Goal: Task Accomplishment & Management: Use online tool/utility

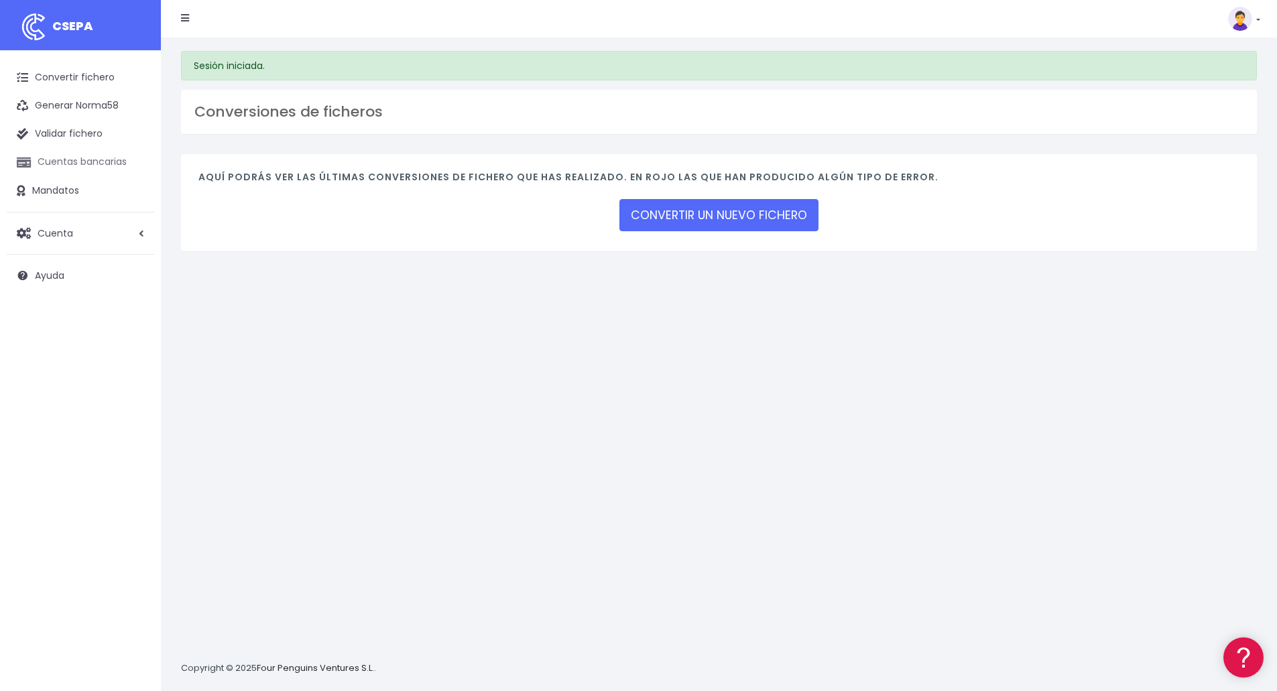
drag, startPoint x: 64, startPoint y: 159, endPoint x: 63, endPoint y: 168, distance: 8.8
click at [64, 159] on link "Cuentas bancarias" at bounding box center [80, 162] width 147 height 28
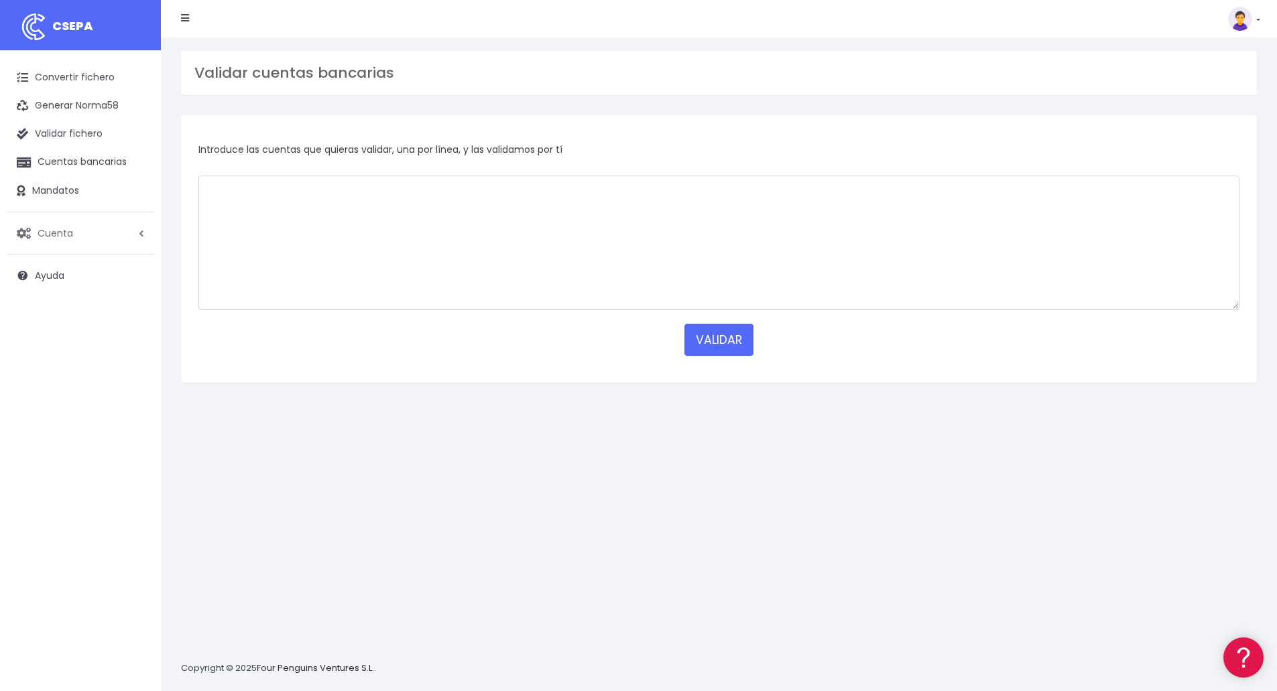
click at [76, 231] on link "Cuenta" at bounding box center [80, 233] width 147 height 28
click at [58, 264] on link "Perfiles" at bounding box center [87, 266] width 133 height 24
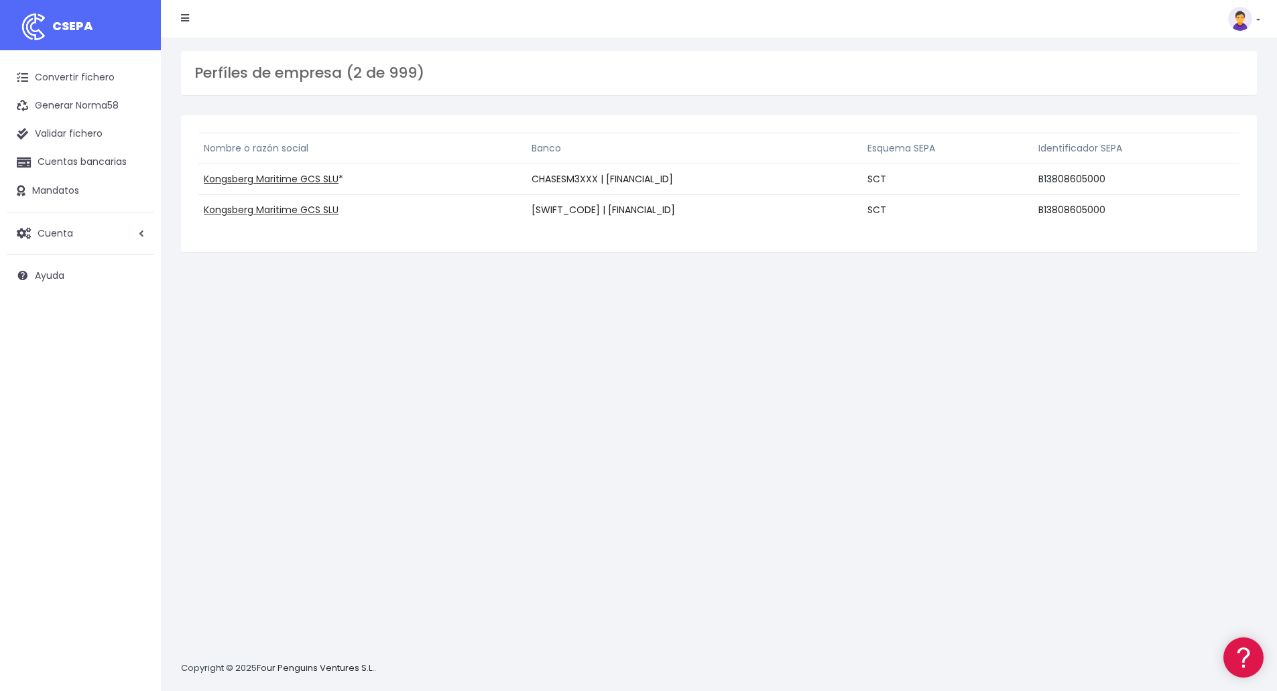
click at [191, 17] on li at bounding box center [185, 18] width 28 height 27
click at [184, 13] on icon at bounding box center [185, 17] width 8 height 9
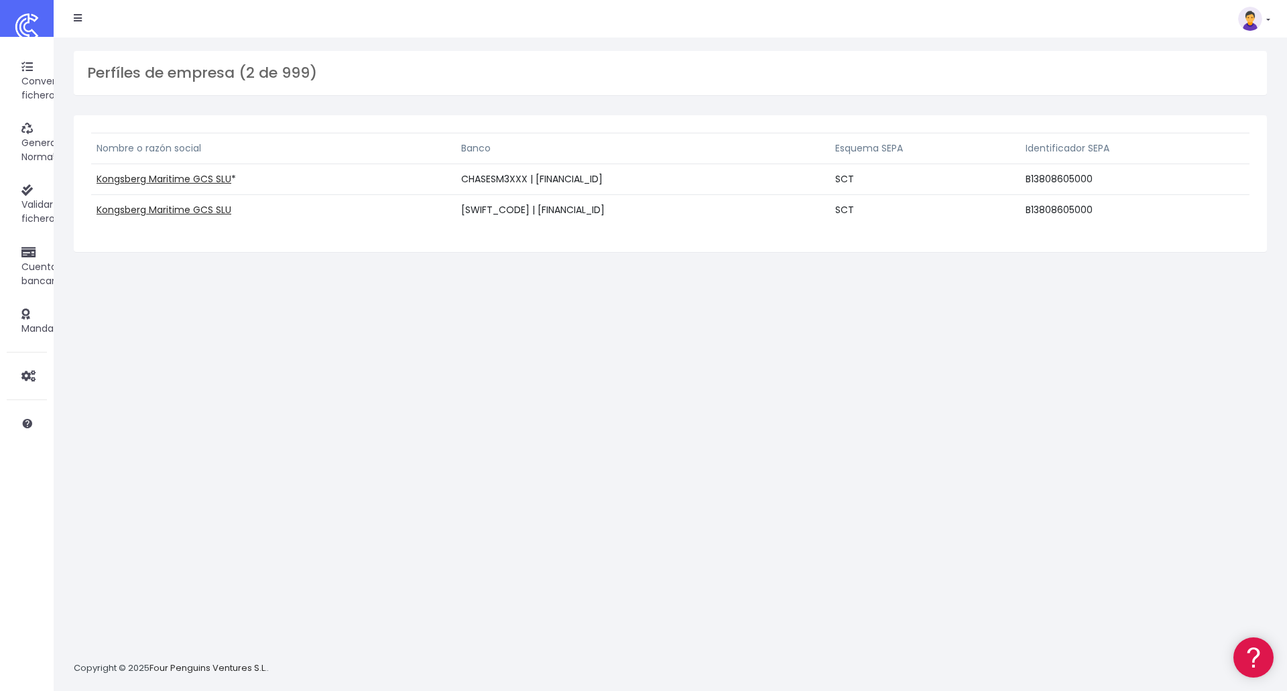
click at [78, 19] on icon at bounding box center [78, 17] width 8 height 9
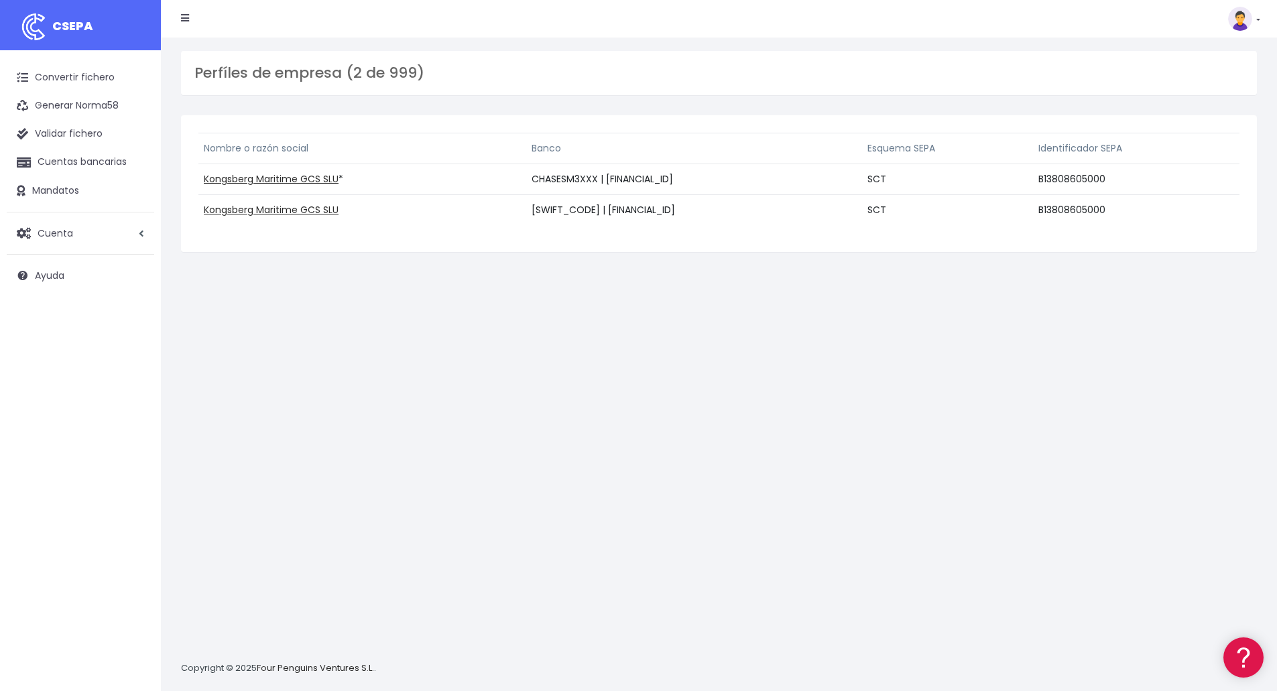
click at [1261, 17] on nav "CSEPA Suscripción Facturación API Ayuda Salir" at bounding box center [719, 19] width 1116 height 38
click at [1247, 19] on img at bounding box center [1240, 19] width 24 height 24
click at [1044, 30] on div "Suscripción Facturación API Ayuda Salir" at bounding box center [710, 18] width 1079 height 27
click at [84, 229] on link "Cuenta" at bounding box center [80, 233] width 147 height 28
click at [462, 342] on div "Perfíles de empresa (2 de 999) Nombre o razón social Banco Esquema SEPA Identif…" at bounding box center [719, 365] width 1116 height 654
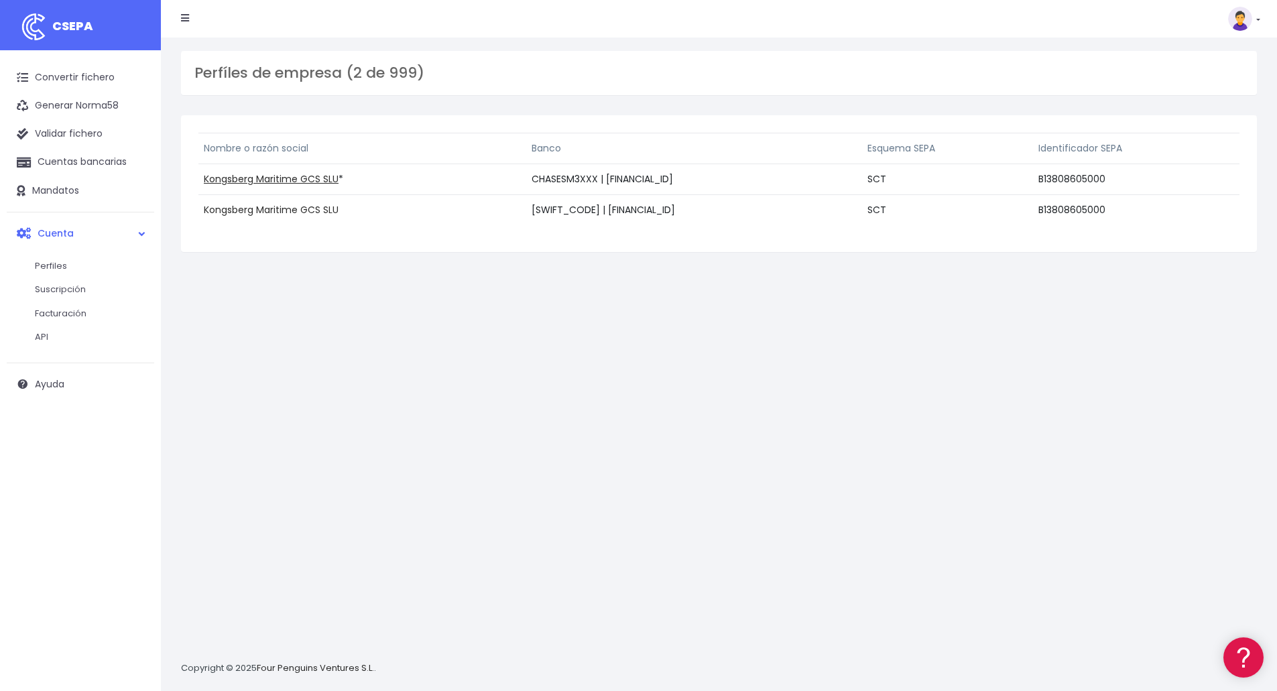
click at [271, 212] on link "Kongsberg Maritime GCS SLU" at bounding box center [271, 209] width 135 height 13
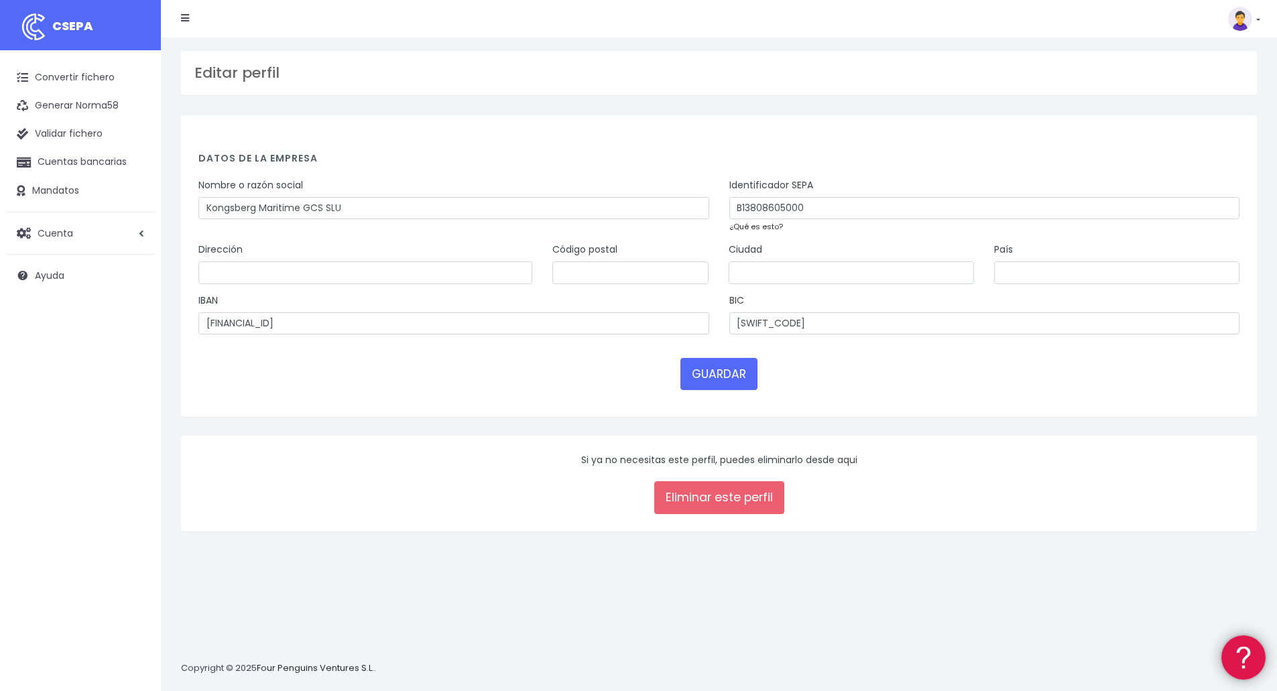
click at [1227, 645] on div at bounding box center [1241, 655] width 40 height 40
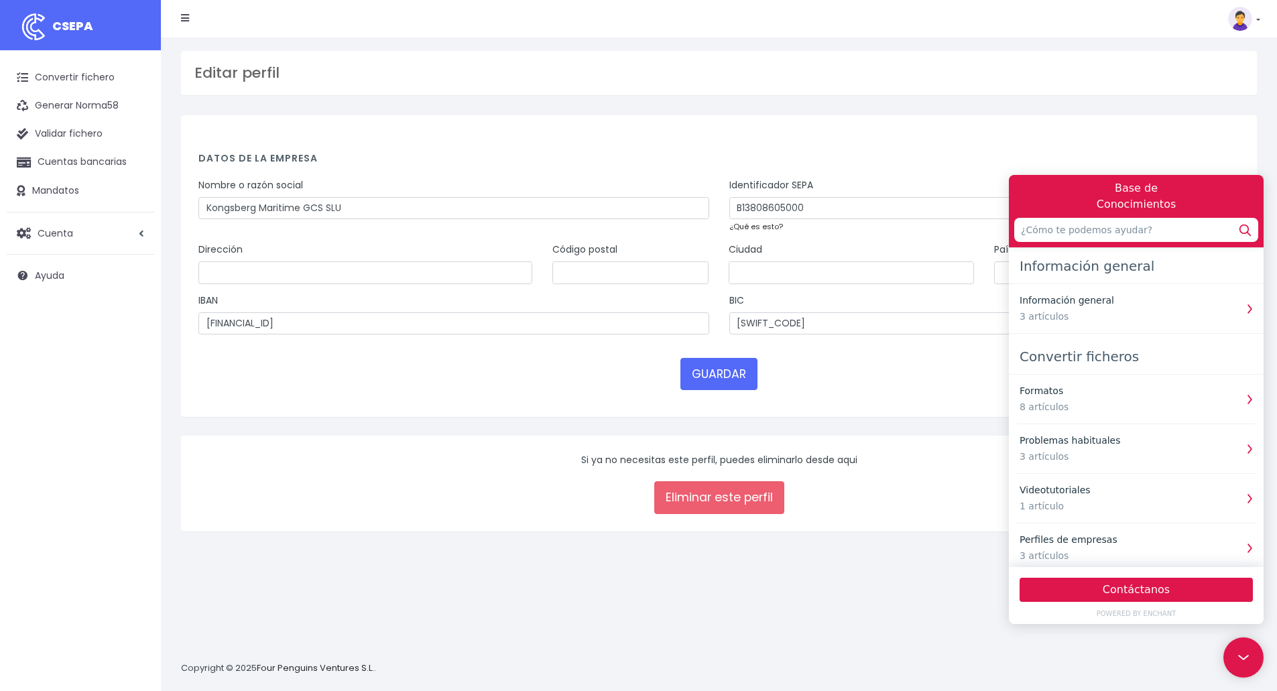
click at [827, 630] on div "Editar perfil Datos de la empresa Nombre o razón social Kongsberg Maritime GCS …" at bounding box center [719, 365] width 1116 height 654
click at [1054, 234] on input "text" at bounding box center [1136, 230] width 244 height 24
click at [1238, 227] on icon at bounding box center [1244, 229] width 17 height 17
click at [1244, 229] on icon at bounding box center [1244, 229] width 17 height 17
click at [1062, 233] on input "crear otro perfil" at bounding box center [1136, 230] width 244 height 24
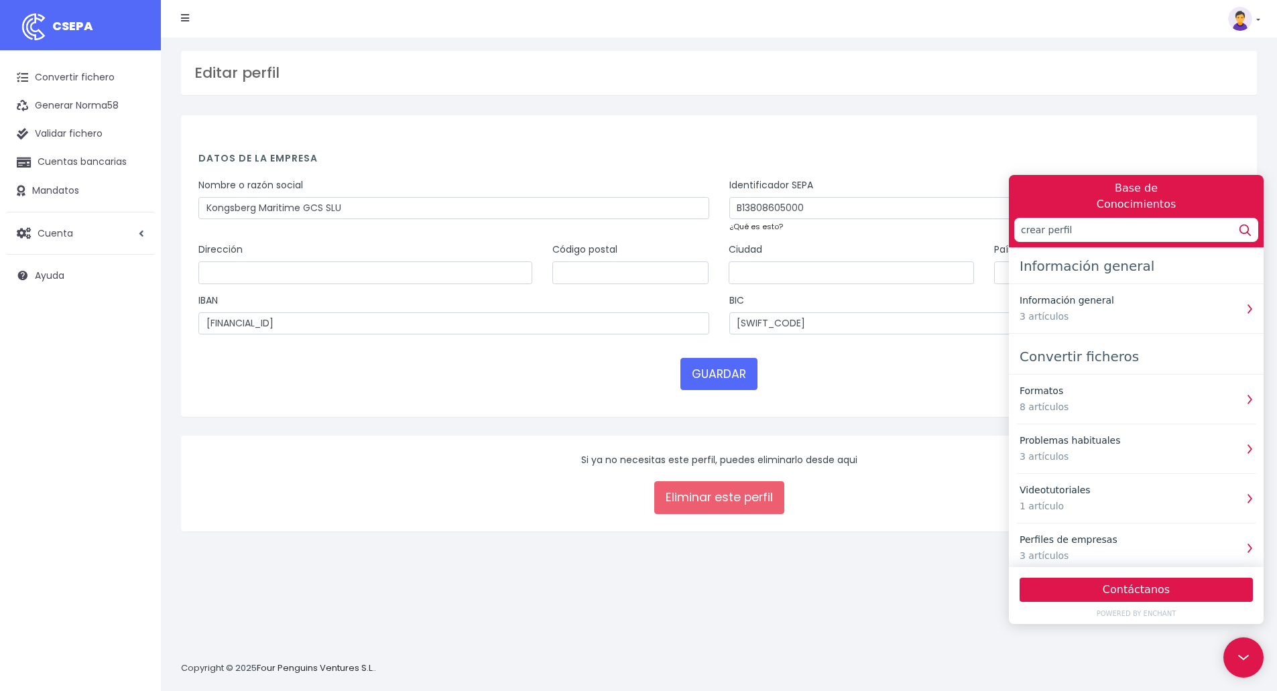
type input "crear perfil"
click at [1246, 228] on icon at bounding box center [1244, 229] width 17 height 17
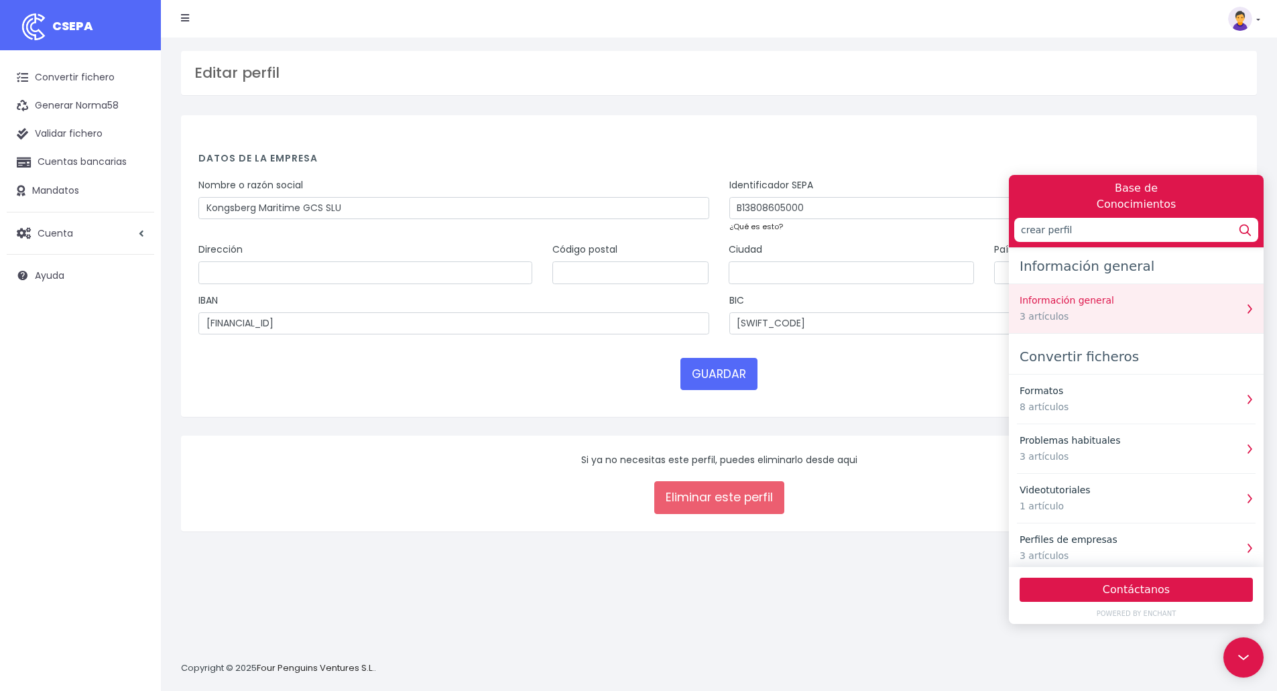
click at [1146, 312] on div "3 artículos" at bounding box center [1127, 317] width 216 height 14
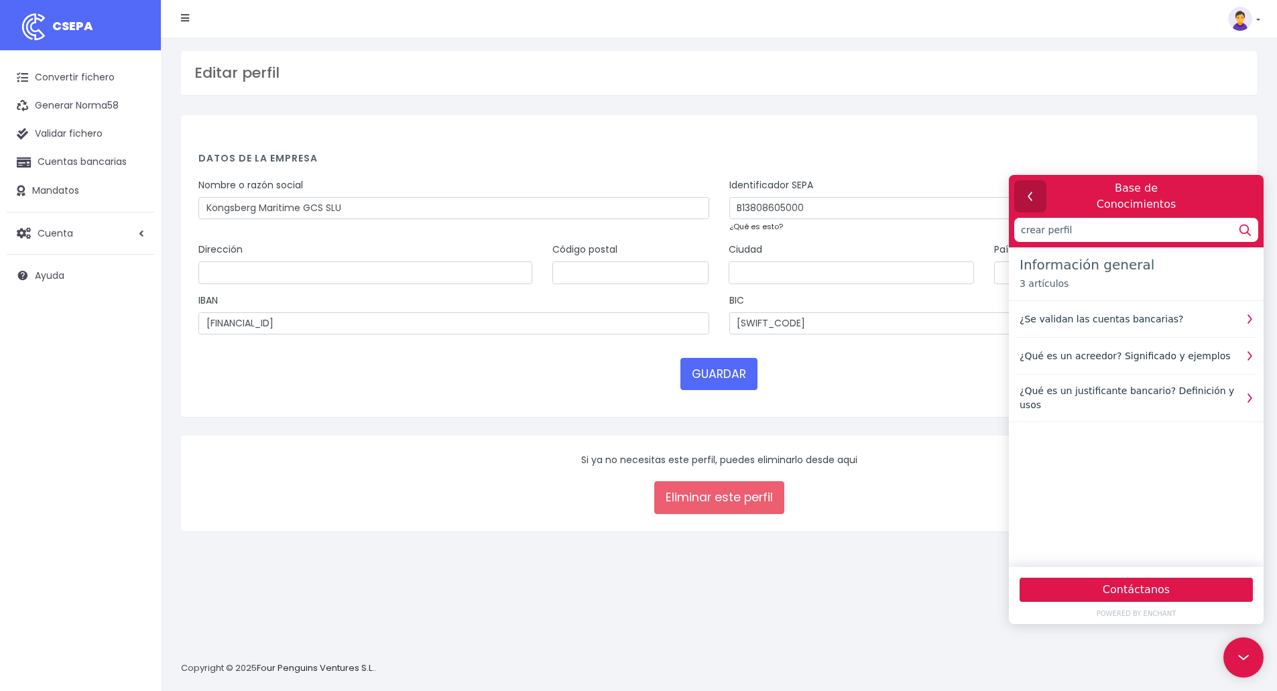
click at [1032, 194] on icon "button" at bounding box center [1030, 196] width 17 height 17
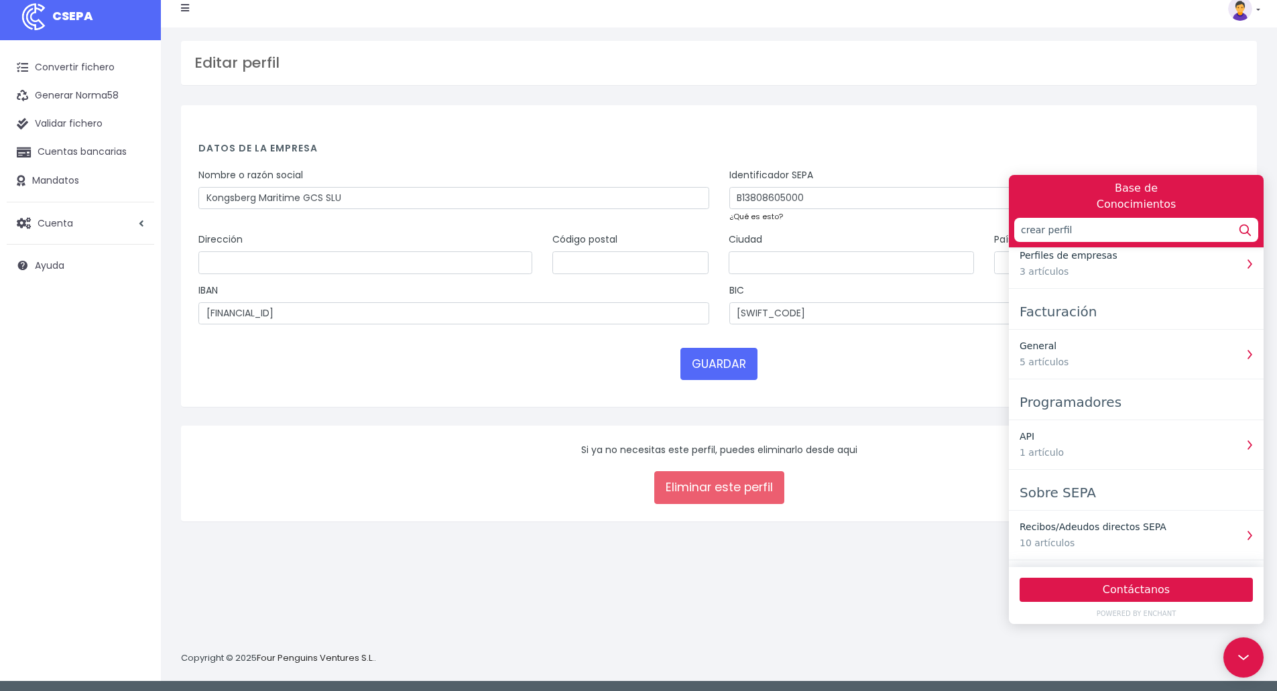
scroll to position [13, 0]
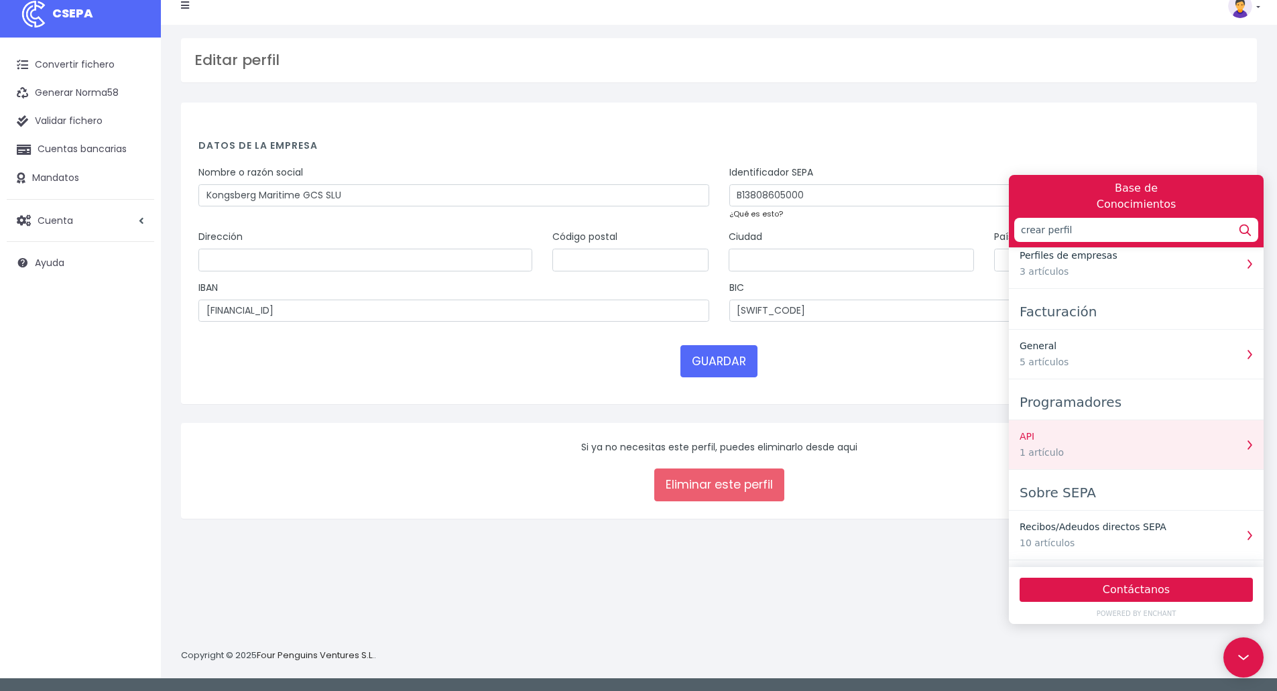
click at [1087, 441] on div "API" at bounding box center [1127, 437] width 216 height 14
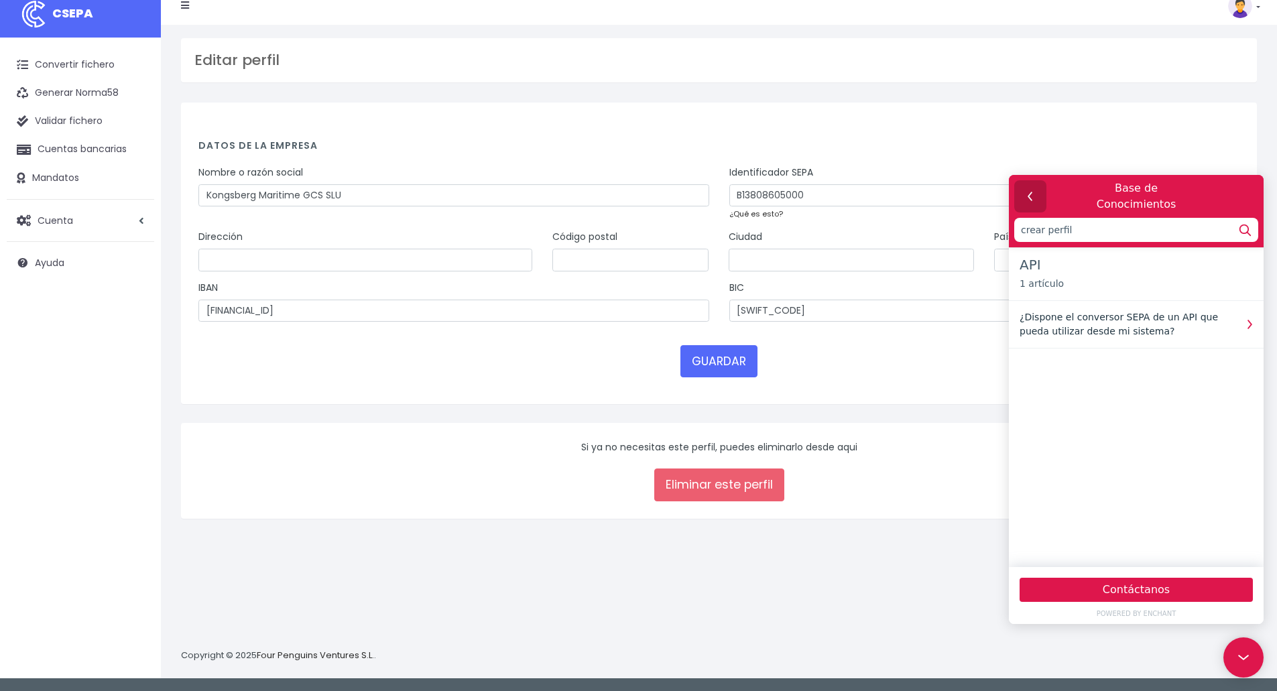
click at [1028, 194] on icon "button" at bounding box center [1030, 196] width 17 height 17
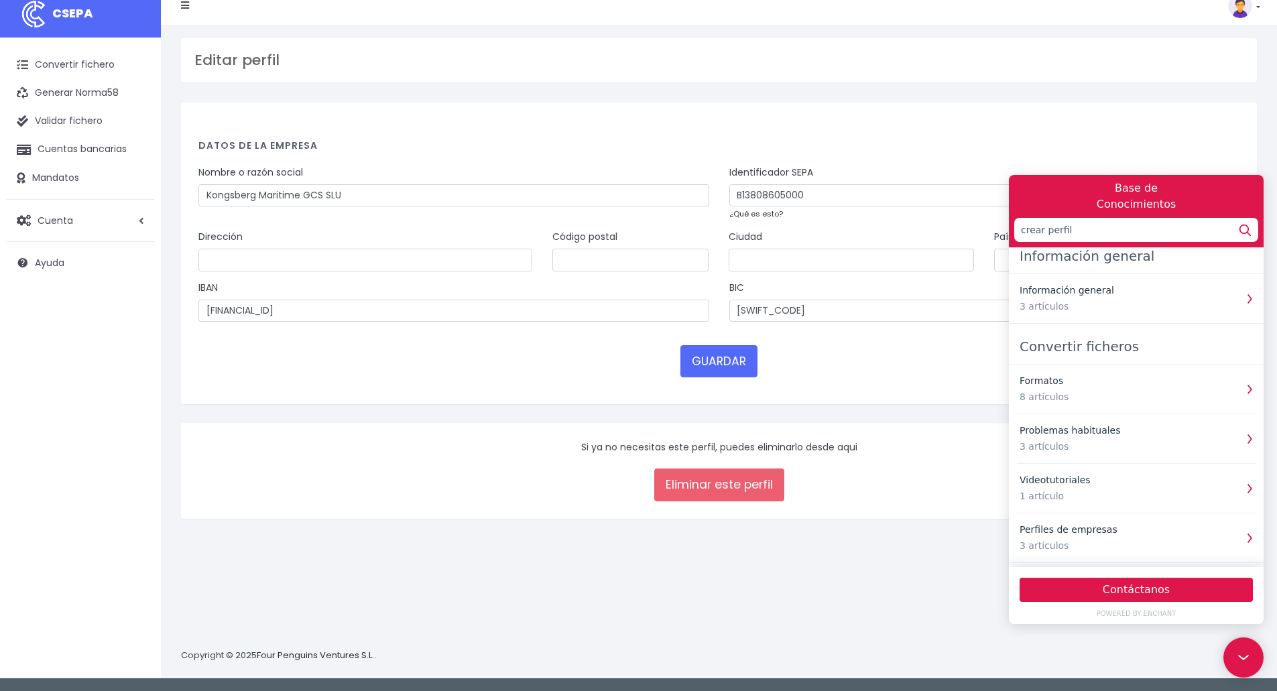
scroll to position [0, 0]
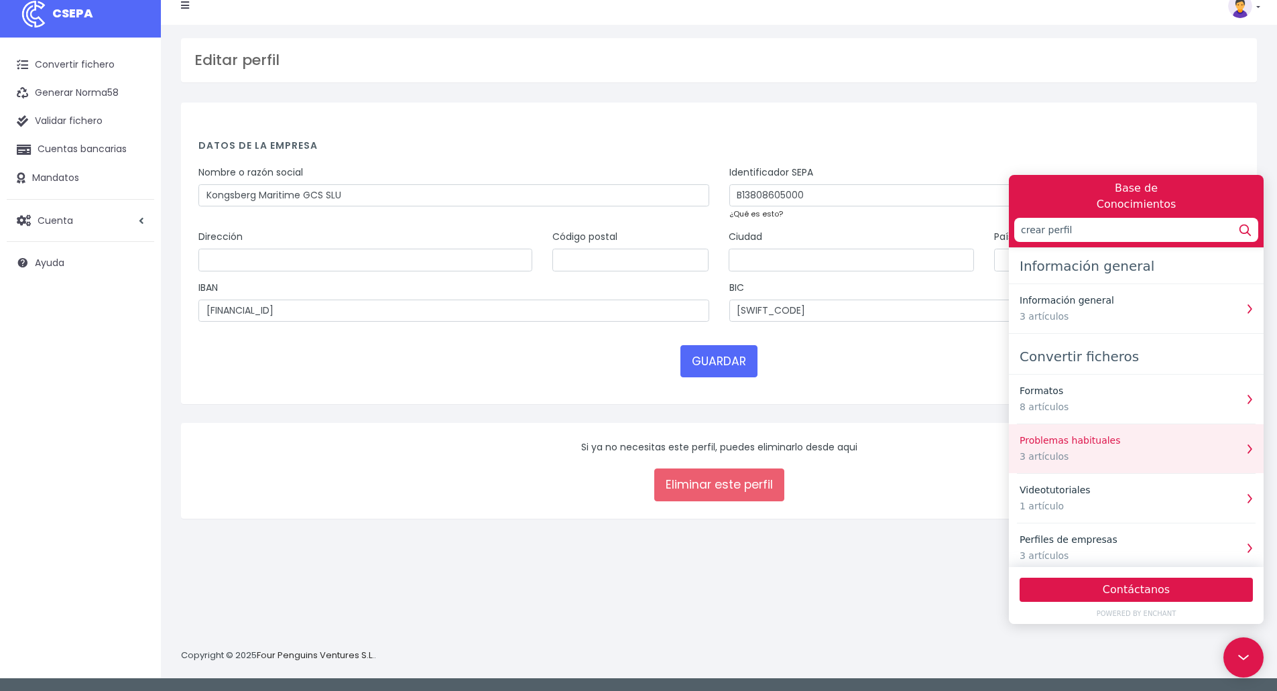
click at [1105, 442] on div "Problemas habituales" at bounding box center [1127, 441] width 216 height 14
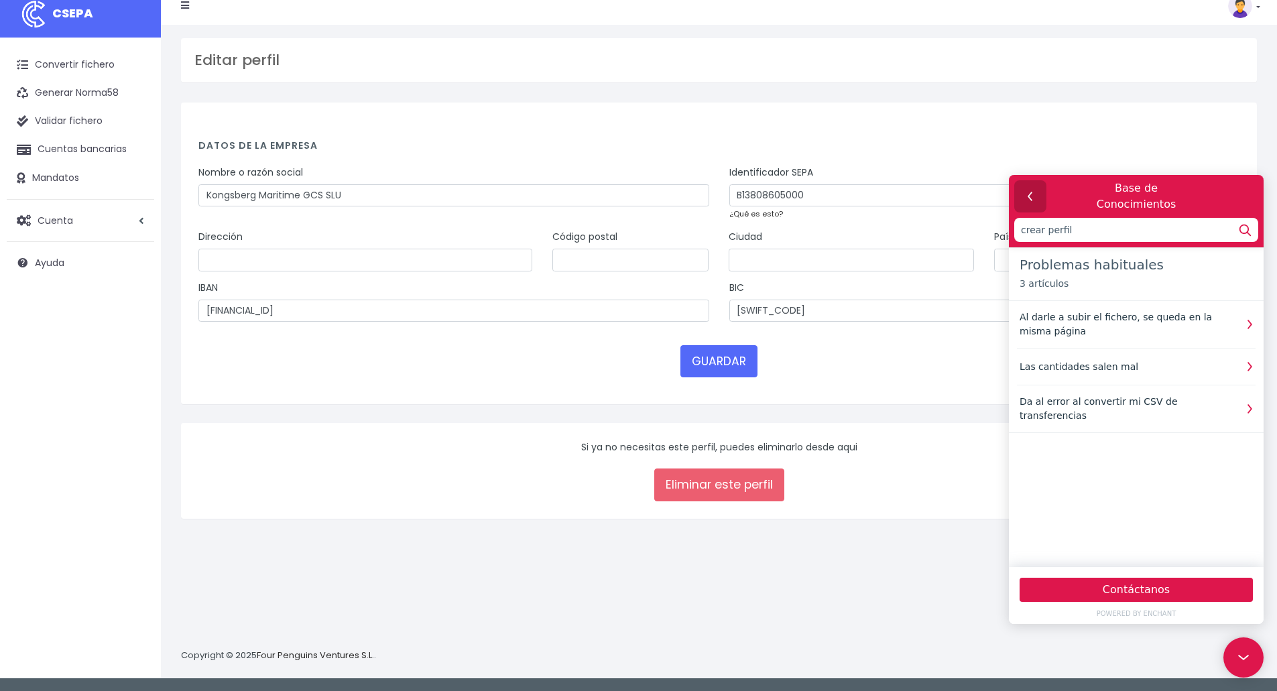
click at [1032, 197] on icon "button" at bounding box center [1030, 196] width 17 height 17
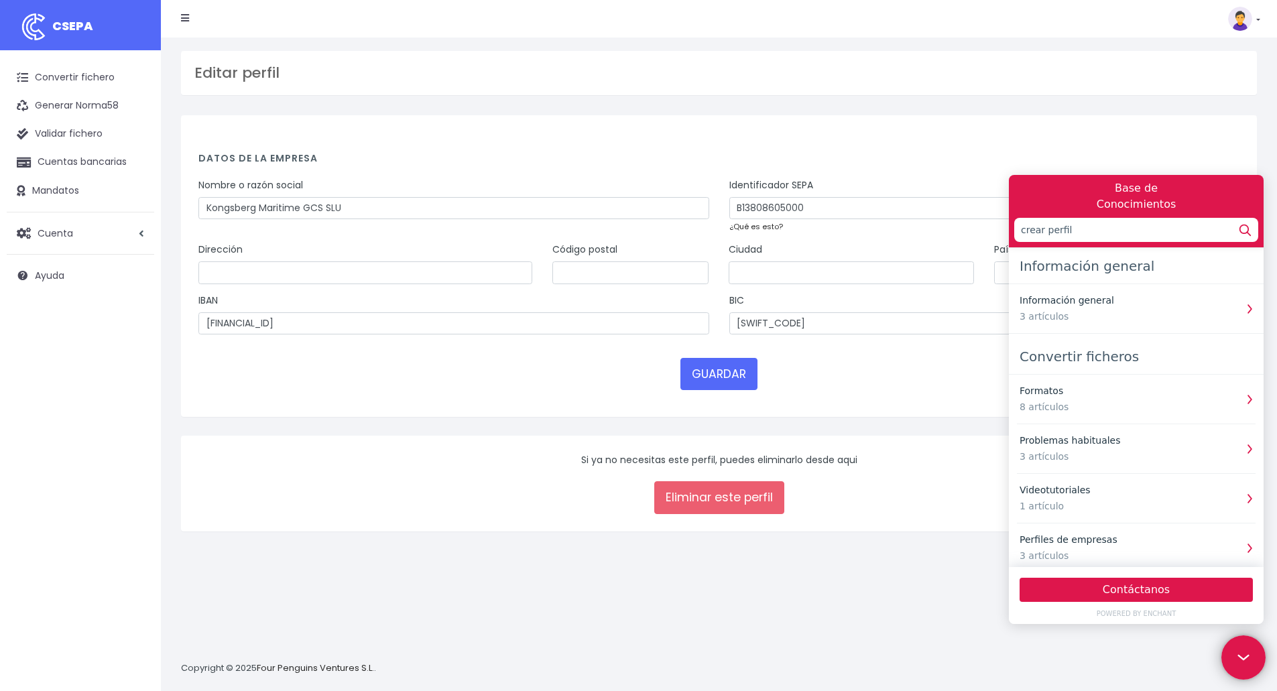
click at [1248, 654] on icon at bounding box center [1241, 655] width 20 height 101
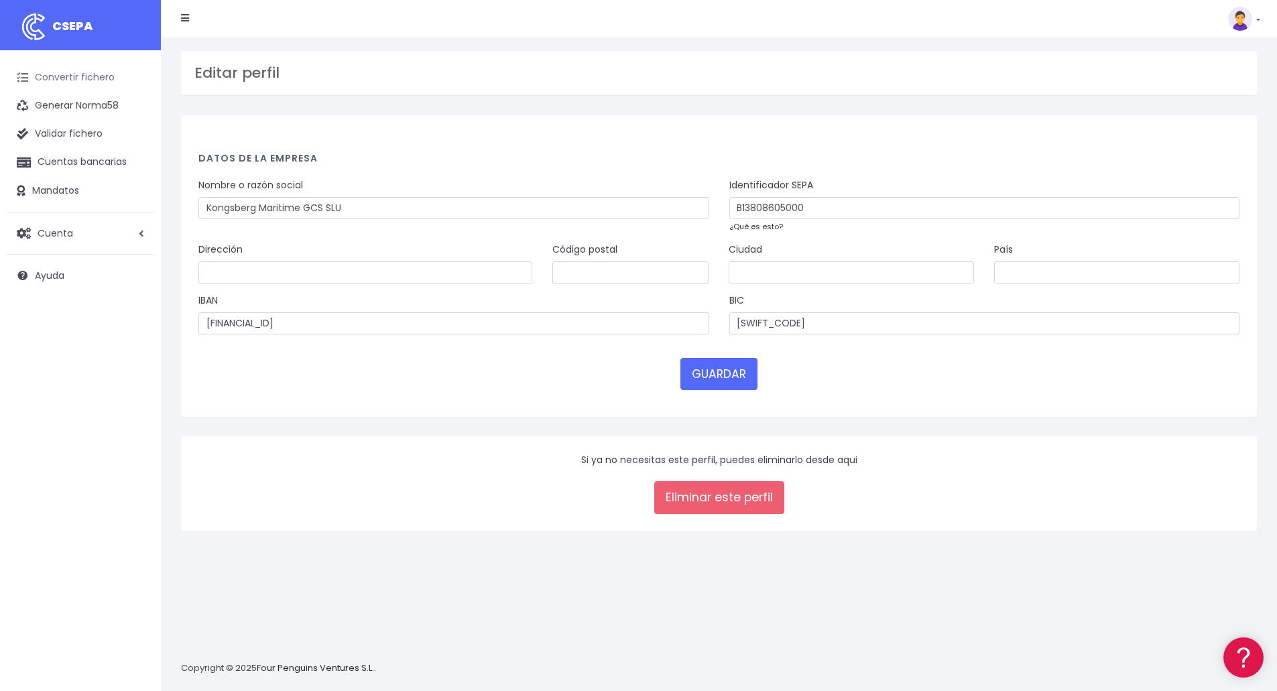
click at [56, 78] on link "Convertir fichero" at bounding box center [80, 78] width 147 height 28
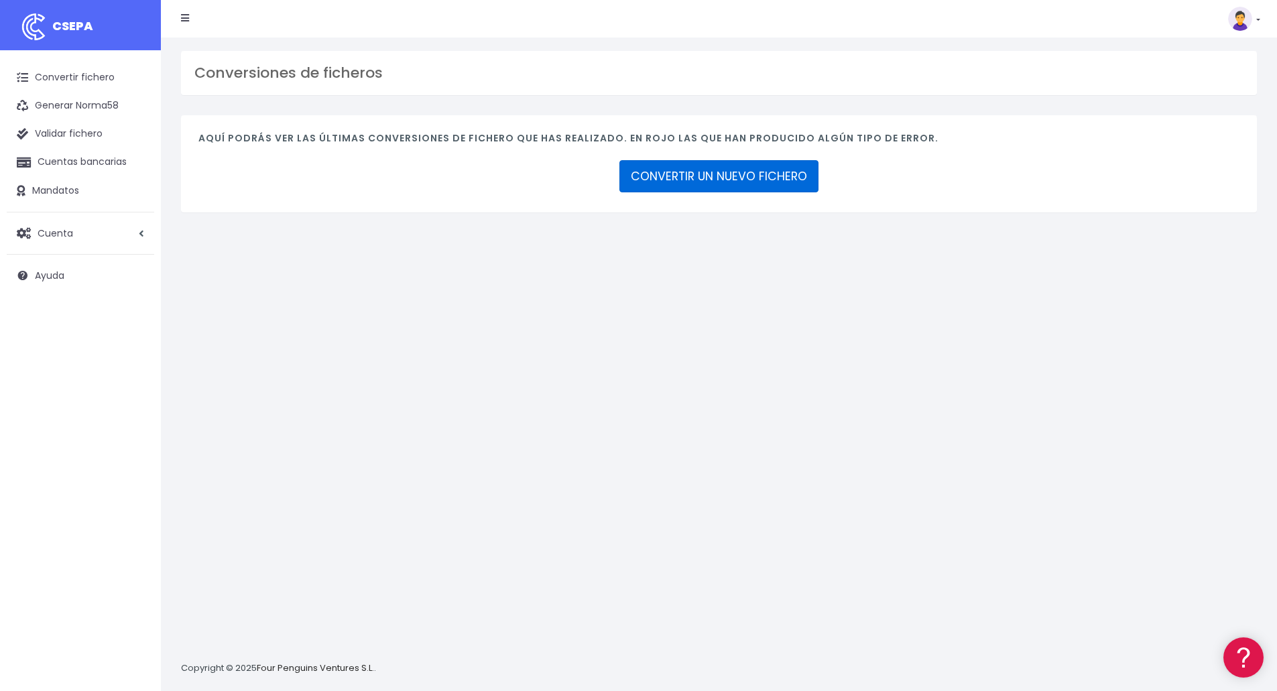
click at [692, 171] on link "CONVERTIR UN NUEVO FICHERO" at bounding box center [718, 176] width 199 height 32
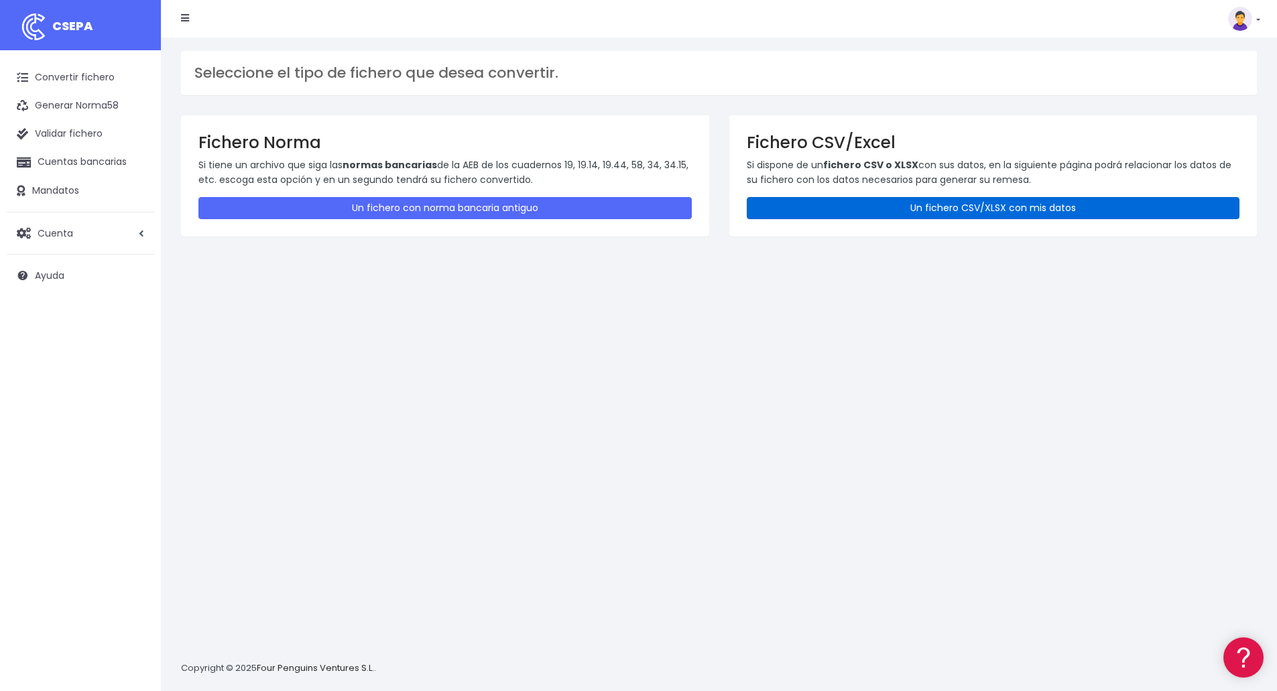
click at [889, 208] on link "Un fichero CSV/XLSX con mis datos" at bounding box center [993, 208] width 493 height 22
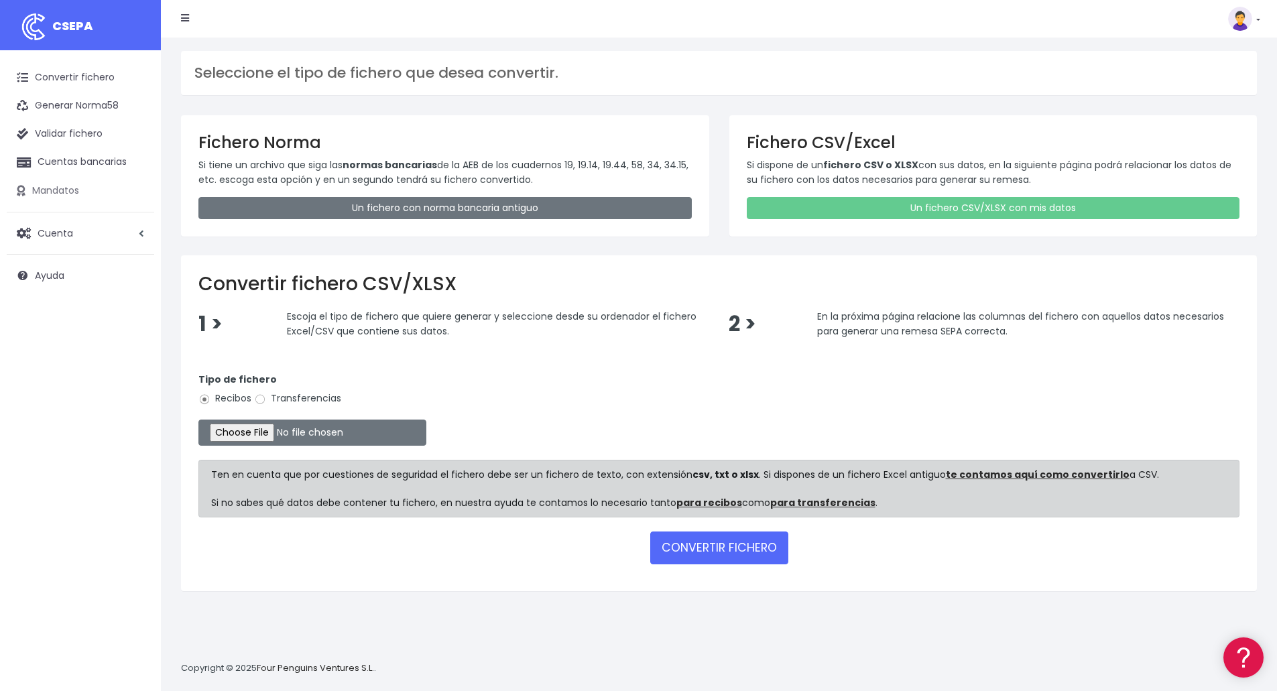
click at [53, 190] on link "Mandatos" at bounding box center [80, 191] width 147 height 28
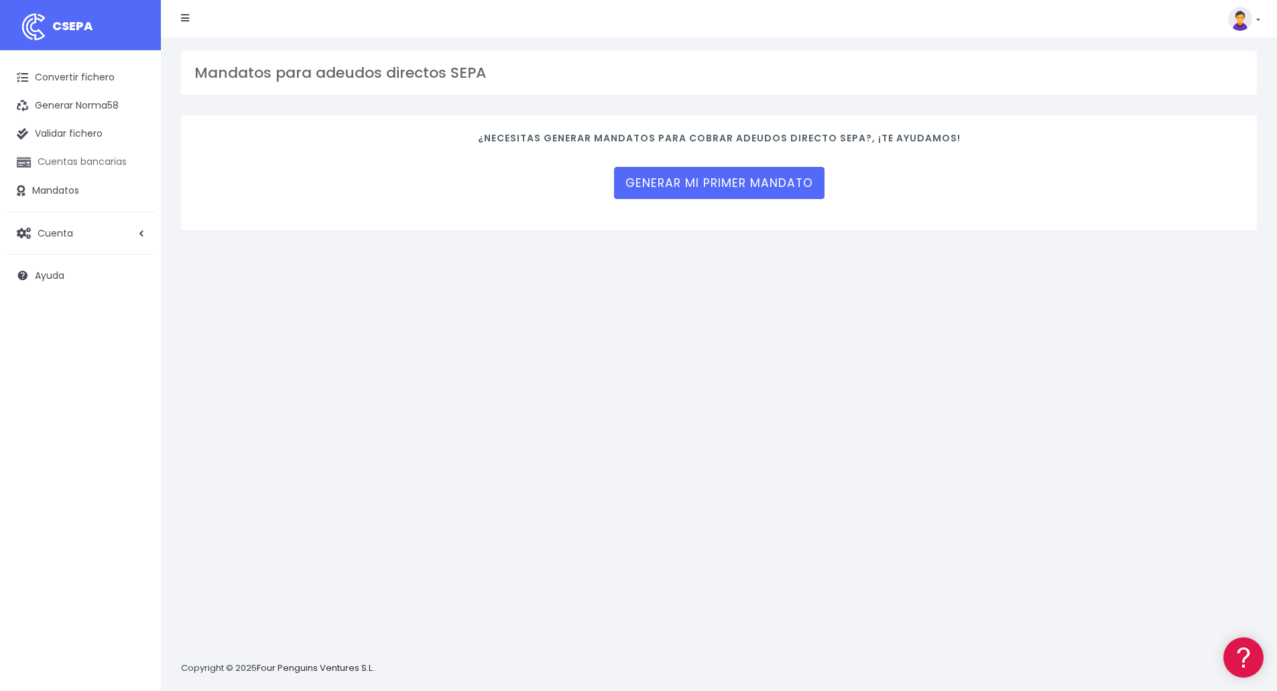
click at [53, 161] on link "Cuentas bancarias" at bounding box center [80, 162] width 147 height 28
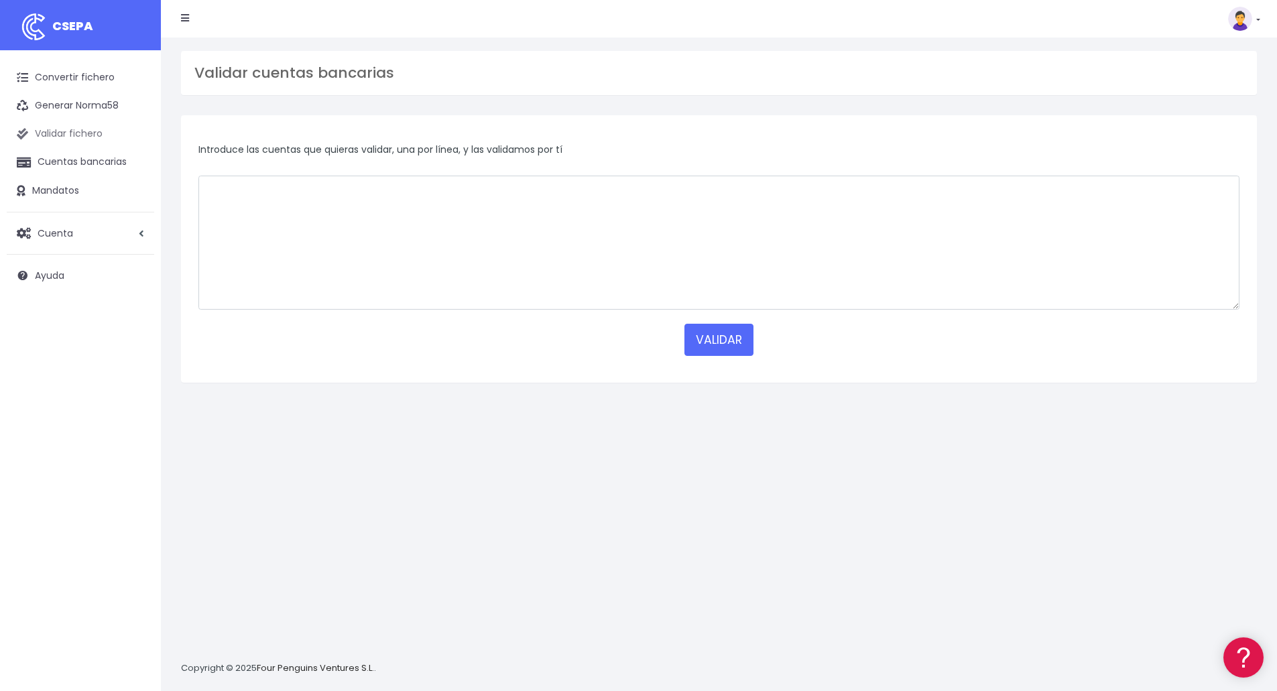
click at [52, 135] on link "Validar fichero" at bounding box center [80, 134] width 147 height 28
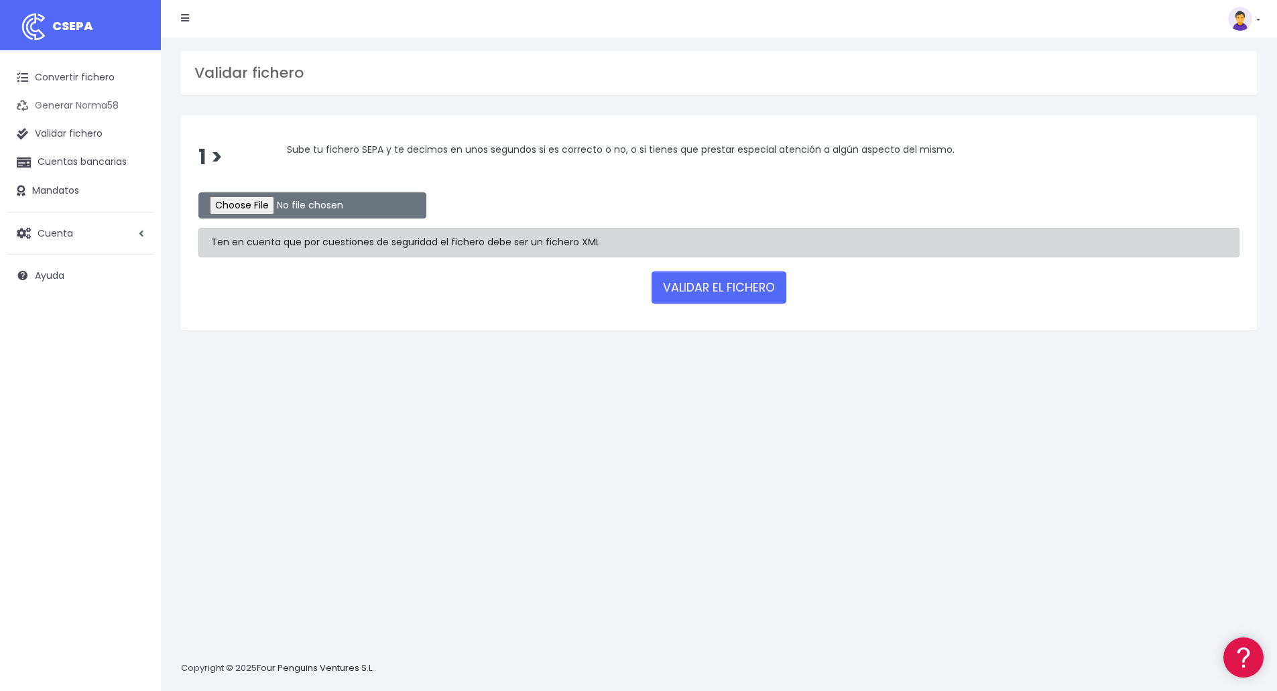
click at [51, 107] on link "Generar Norma58" at bounding box center [80, 106] width 147 height 28
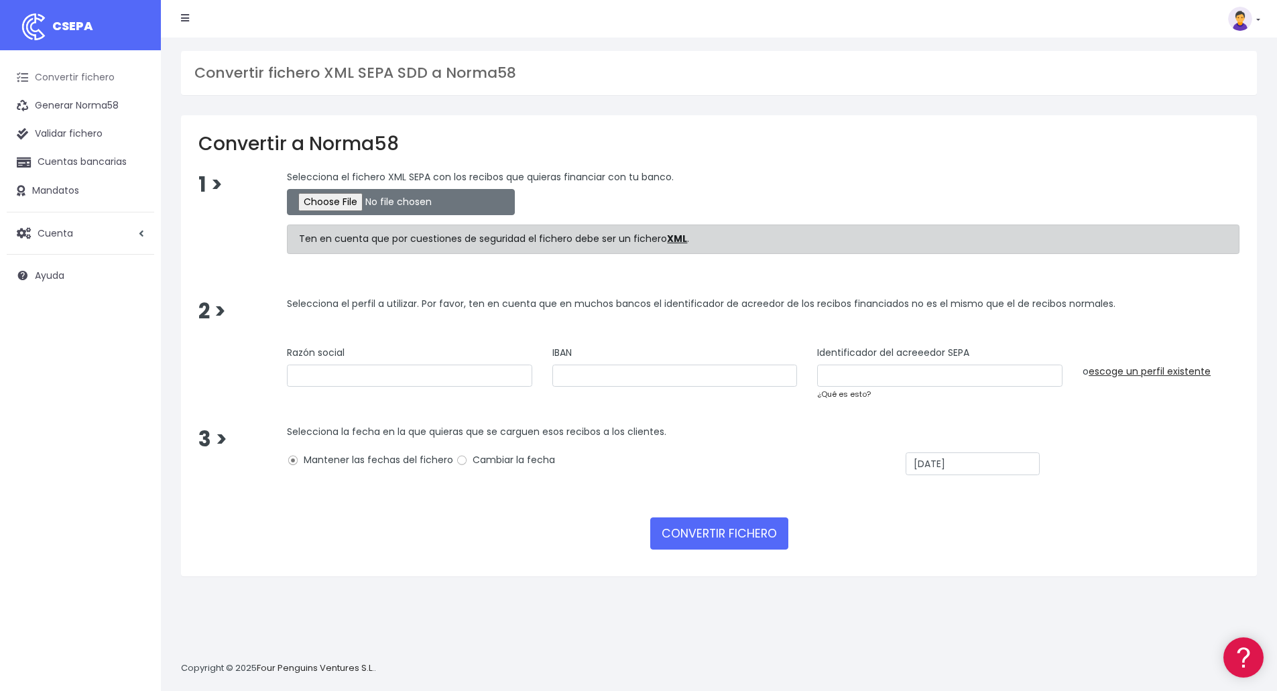
click at [65, 82] on link "Convertir fichero" at bounding box center [80, 78] width 147 height 28
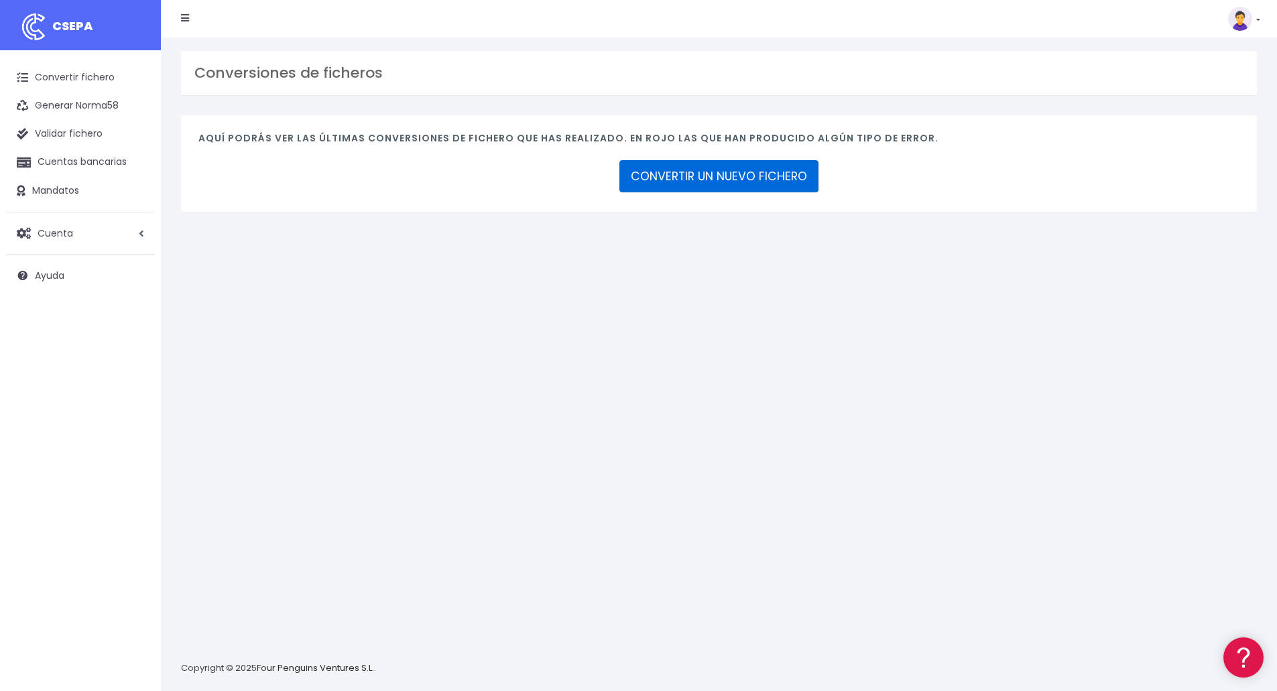
click at [725, 174] on link "CONVERTIR UN NUEVO FICHERO" at bounding box center [718, 176] width 199 height 32
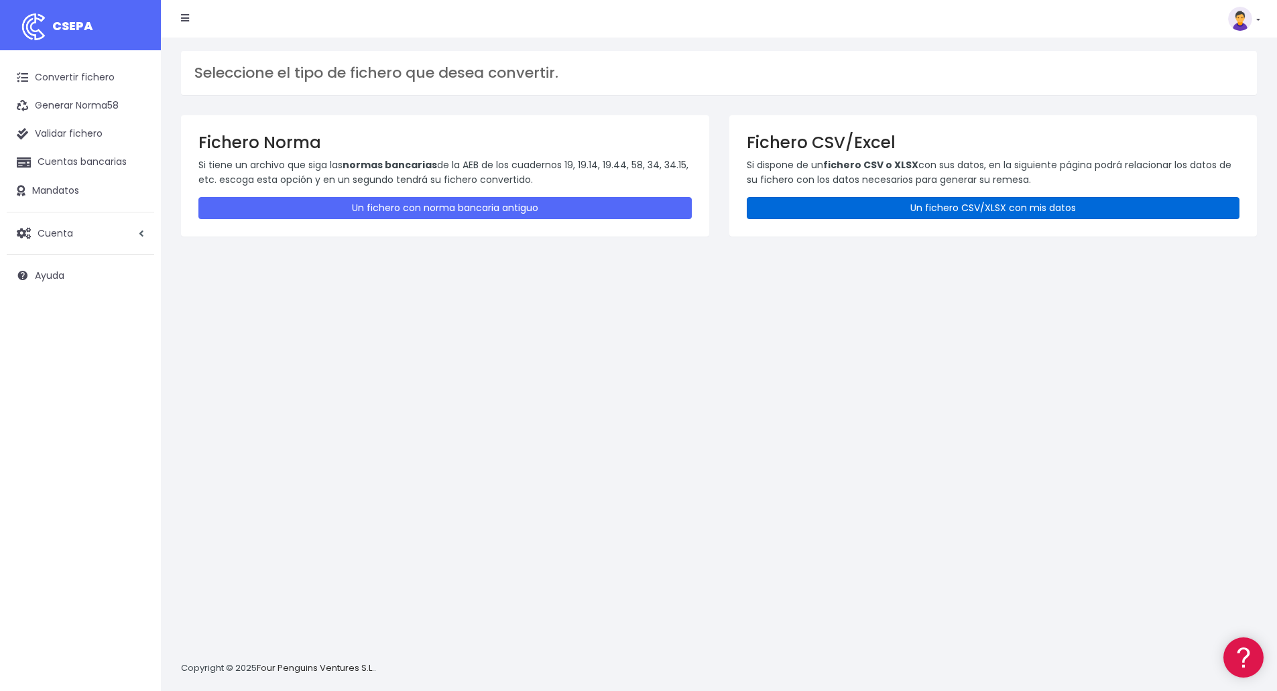
click at [879, 210] on link "Un fichero CSV/XLSX con mis datos" at bounding box center [993, 208] width 493 height 22
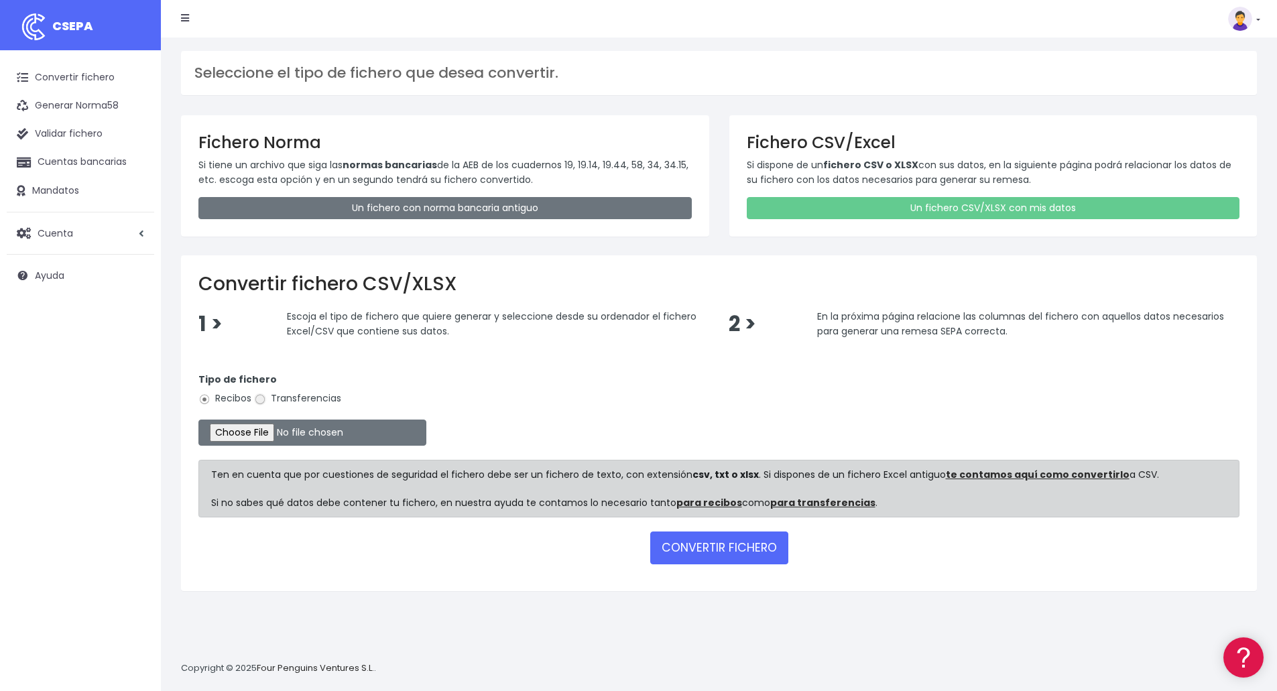
click at [258, 401] on input "Transferencias" at bounding box center [260, 399] width 12 height 12
radio input "true"
click at [245, 438] on input "file" at bounding box center [312, 433] width 228 height 26
type input "C:\fakepath\Fichero pago diferencias Nominas 09-2025.xlsx"
click at [715, 546] on button "CONVERTIR FICHERO" at bounding box center [719, 548] width 138 height 32
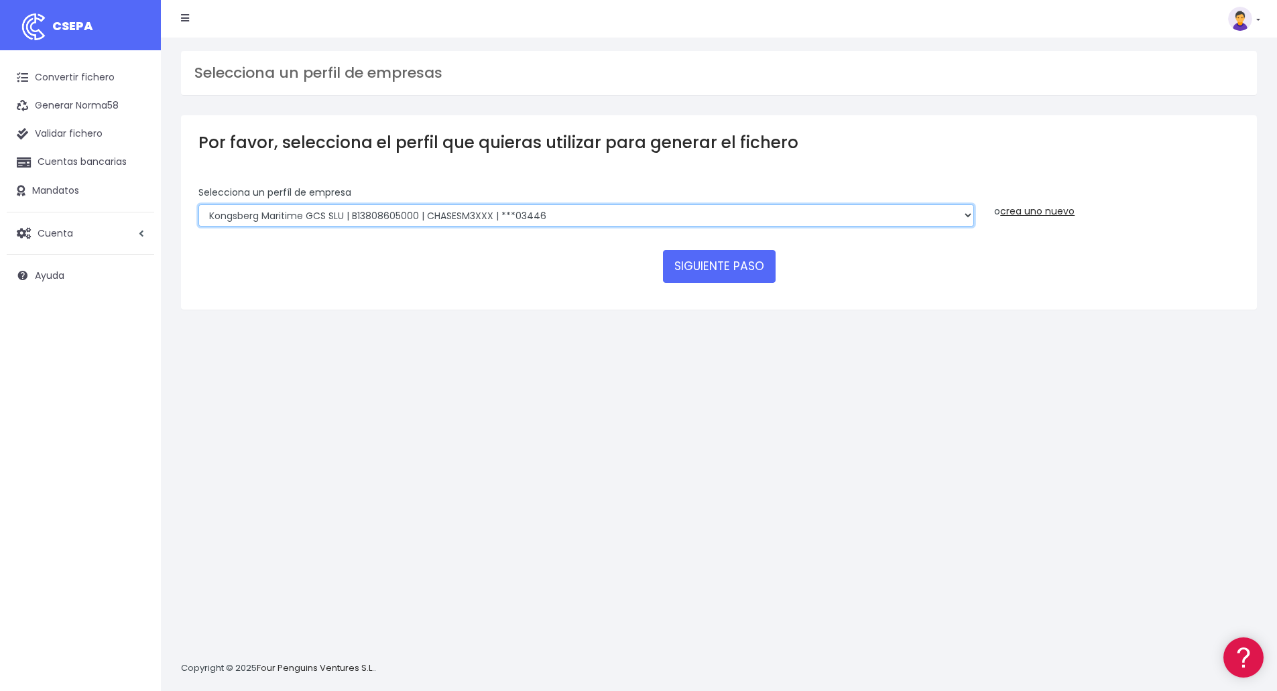
click at [546, 210] on select "Kongsberg Maritime GCS SLU | B13808605000 | CHASESM3XXX | ***03446 Kongsberg Ma…" at bounding box center [586, 215] width 776 height 23
click at [1036, 212] on link "crea uno nuevo" at bounding box center [1037, 210] width 74 height 13
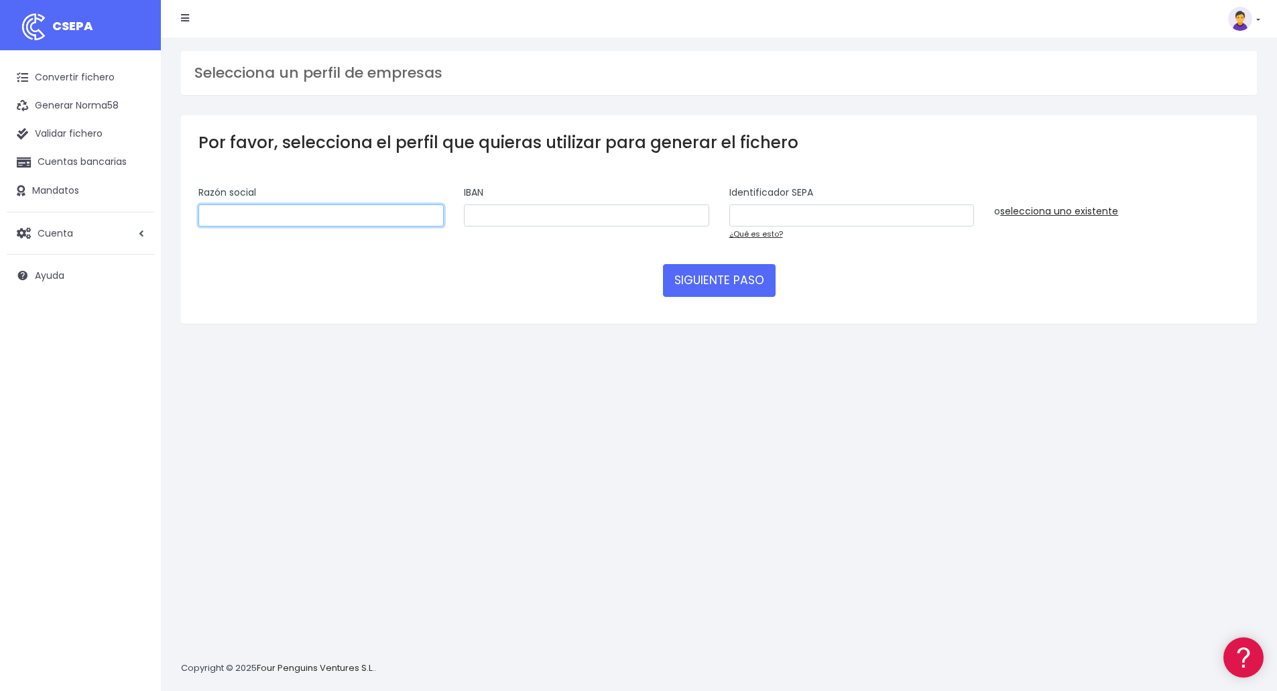
click at [235, 214] on input "text" at bounding box center [320, 215] width 245 height 23
type input "KONGSBERG DISCOVERY SPAIN SLU"
click at [545, 217] on input "text" at bounding box center [586, 215] width 245 height 23
paste input "ES3201510001620060403445"
type input "ES3201510001620060403445"
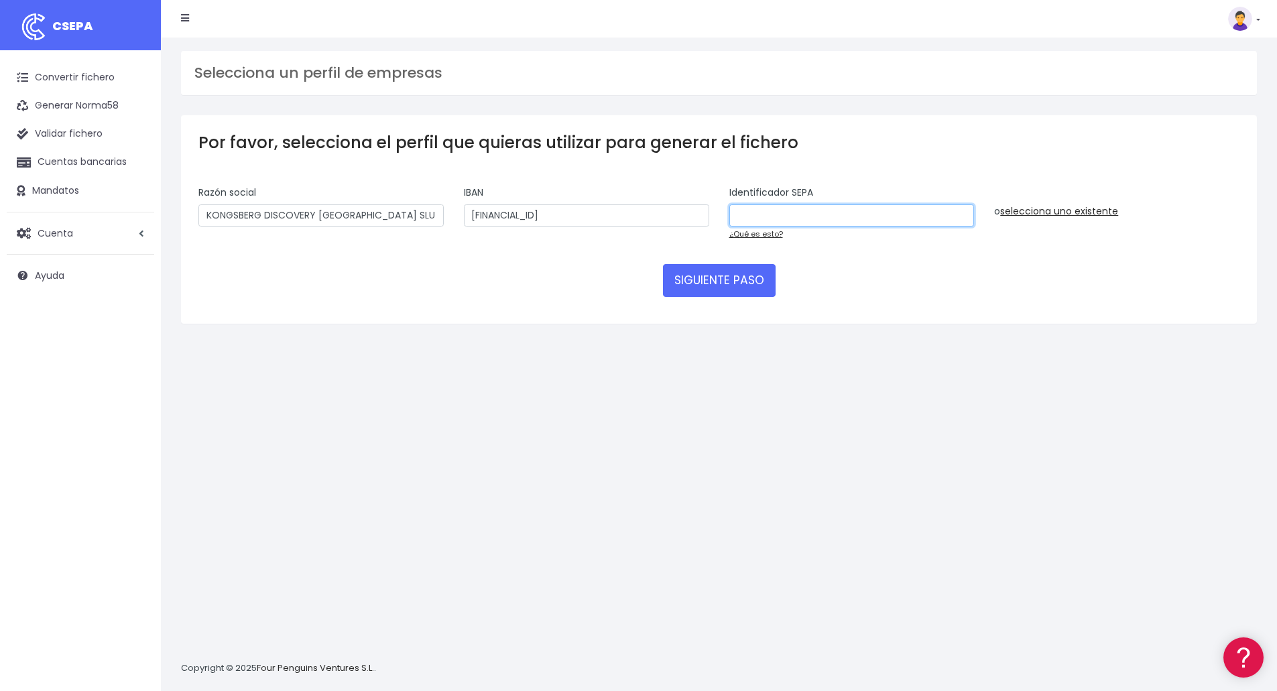
drag, startPoint x: 780, startPoint y: 216, endPoint x: 780, endPoint y: 225, distance: 8.7
click at [779, 216] on input "text" at bounding box center [851, 215] width 245 height 23
click at [772, 231] on link "¿Qué es esto?" at bounding box center [756, 234] width 54 height 11
click at [782, 209] on input "text" at bounding box center [851, 215] width 245 height 23
type input "B53026357000"
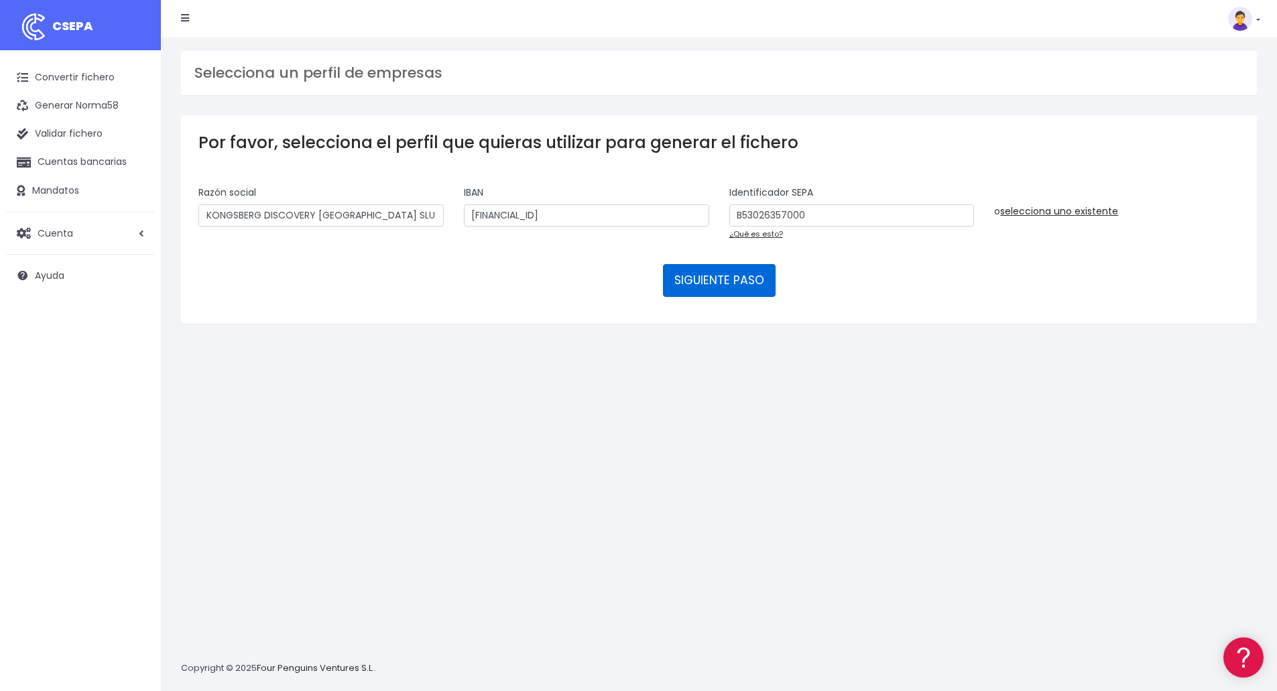
click at [720, 277] on button "SIGUIENTE PASO" at bounding box center [719, 280] width 113 height 32
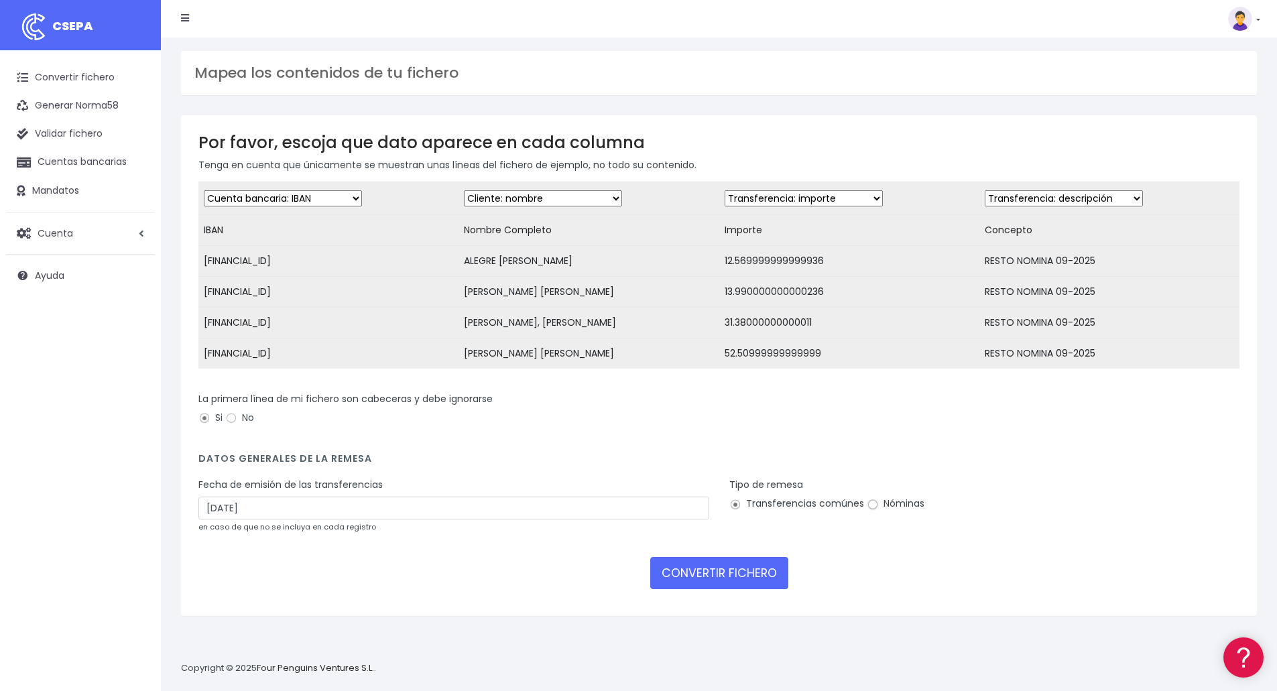
click at [869, 511] on input "Nóminas" at bounding box center [873, 505] width 12 height 12
radio input "true"
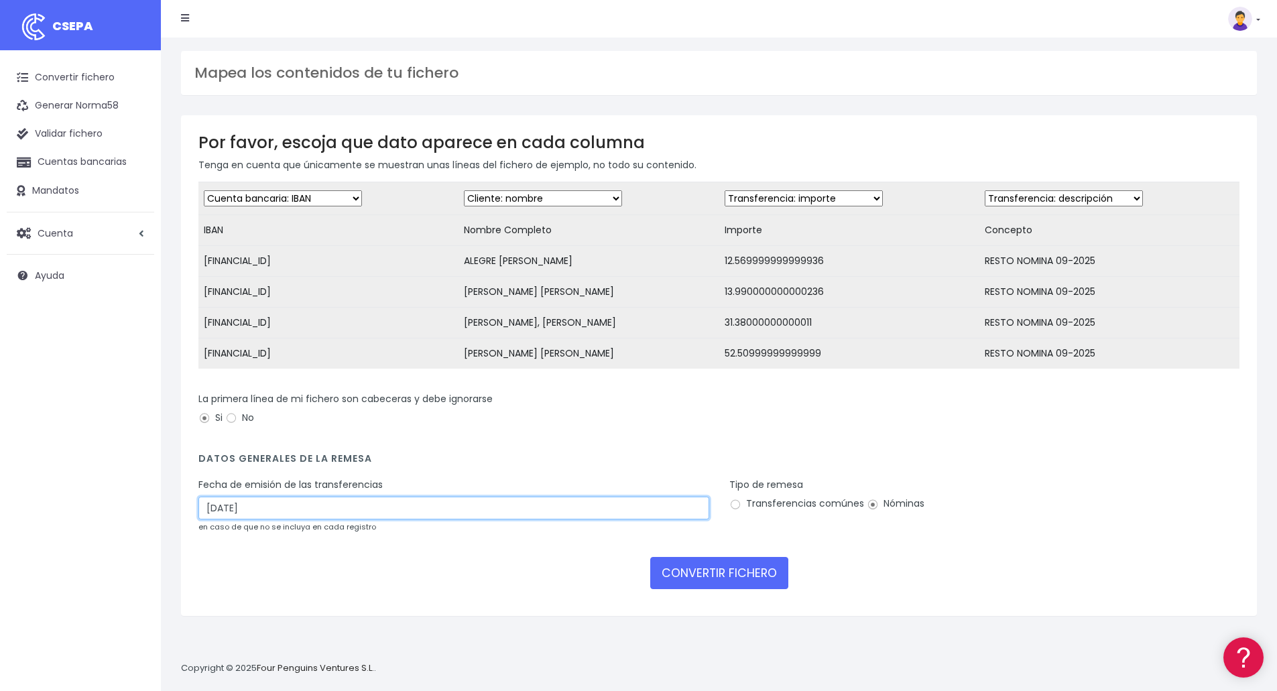
click at [297, 507] on input "[DATE]" at bounding box center [453, 508] width 511 height 23
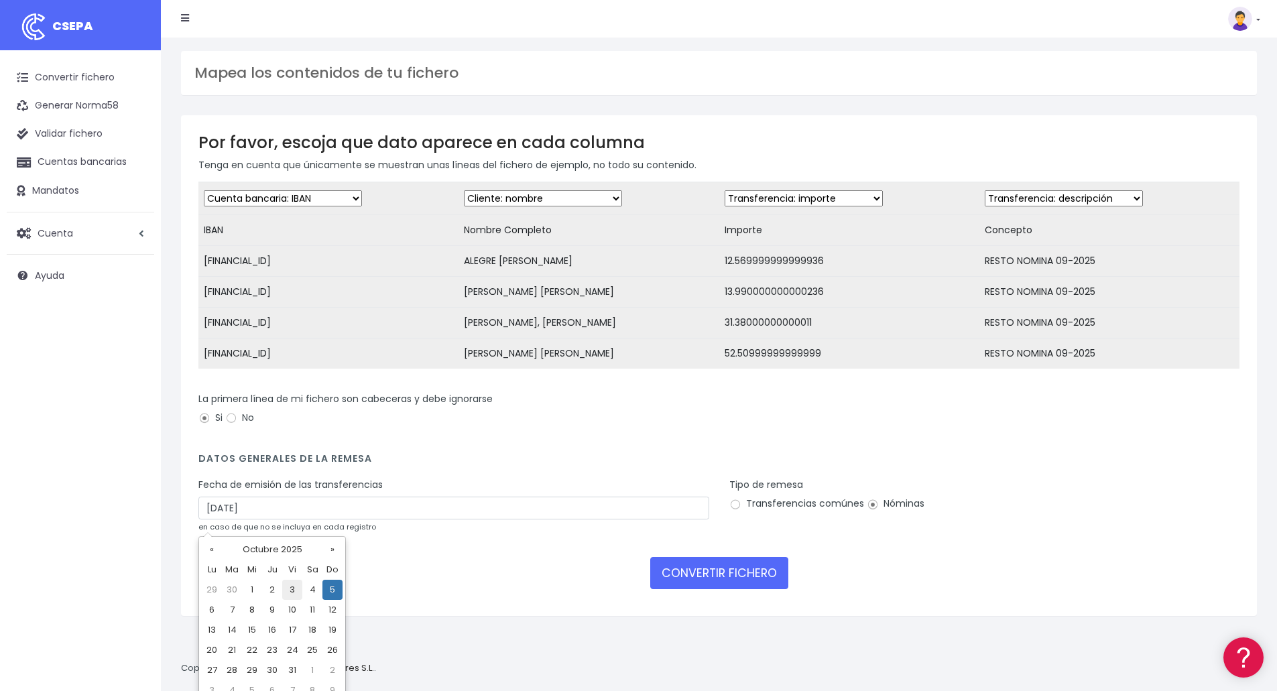
click at [295, 588] on td "3" at bounding box center [292, 590] width 20 height 20
type input "[DATE]"
click at [87, 74] on link "Convertir fichero" at bounding box center [80, 78] width 147 height 28
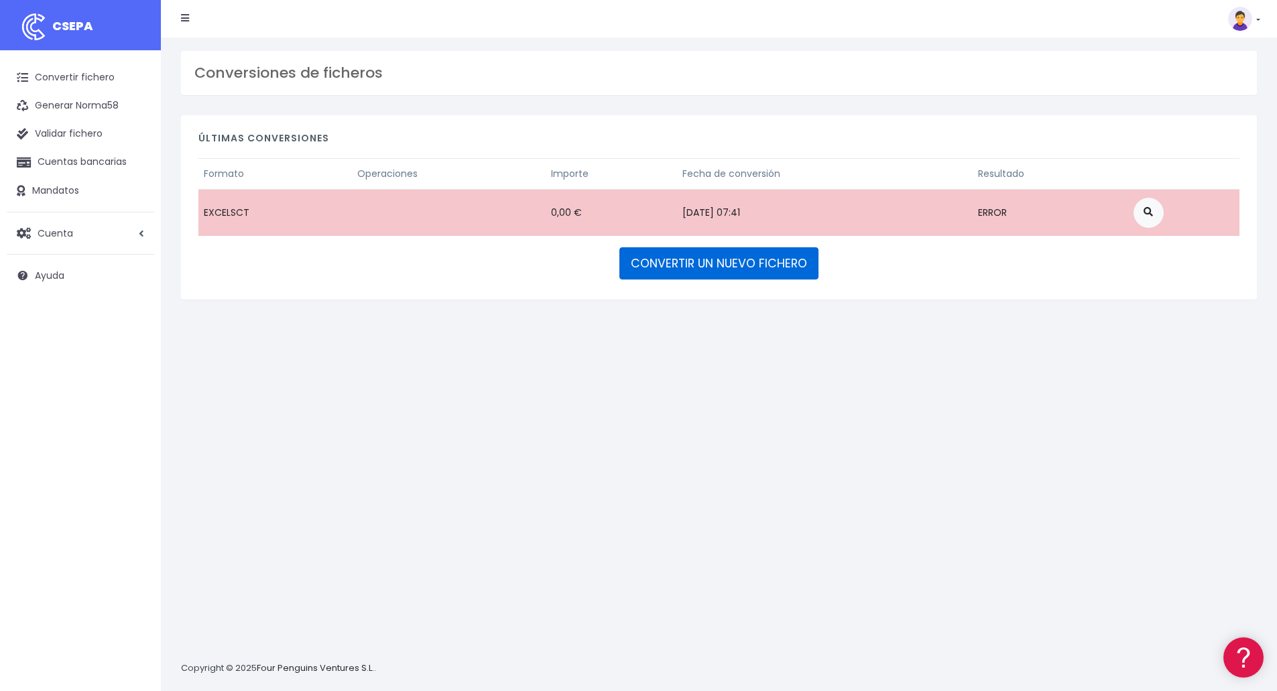
click at [692, 263] on link "CONVERTIR UN NUEVO FICHERO" at bounding box center [718, 263] width 199 height 32
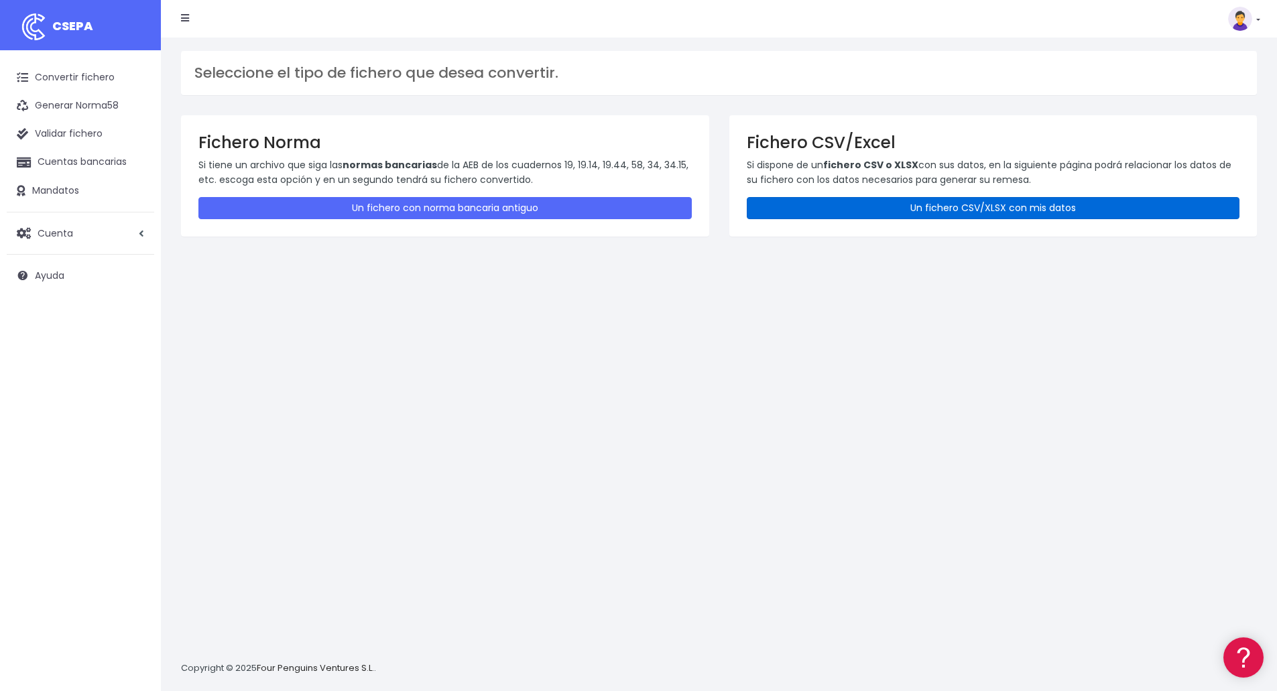
click at [960, 210] on link "Un fichero CSV/XLSX con mis datos" at bounding box center [993, 208] width 493 height 22
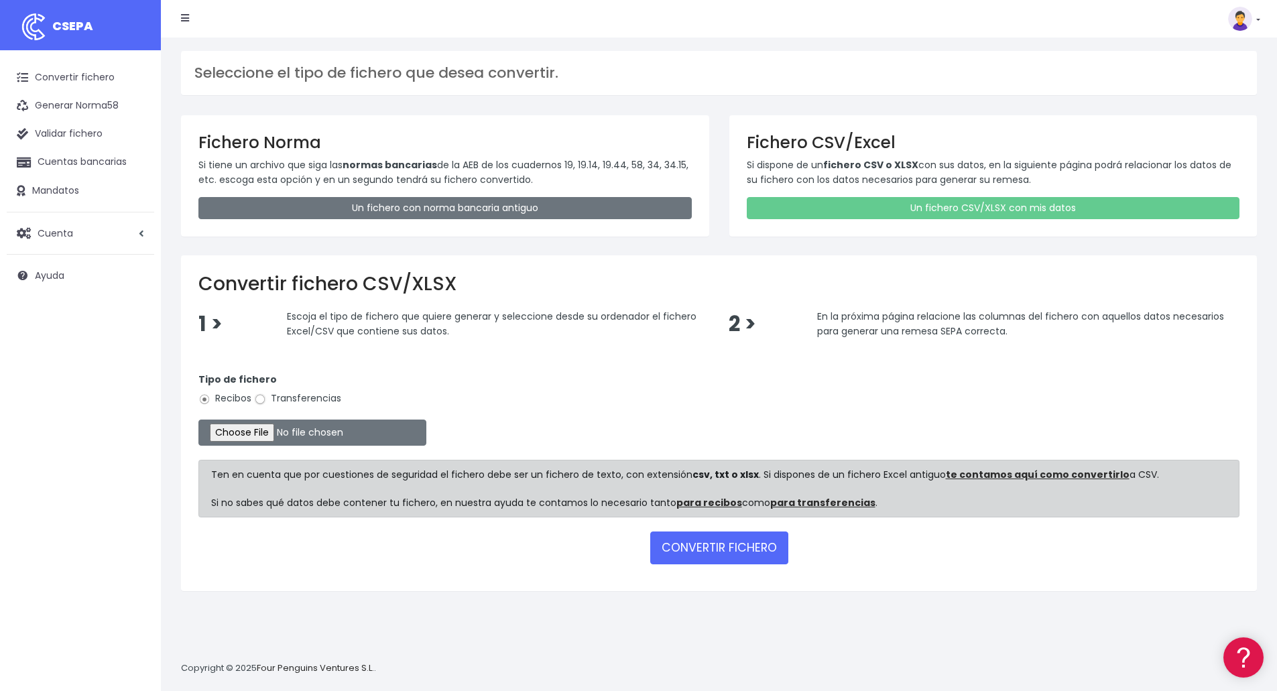
click at [260, 398] on input "Transferencias" at bounding box center [260, 399] width 12 height 12
radio input "true"
click at [255, 421] on input "file" at bounding box center [312, 433] width 228 height 26
type input "C:\fakepath\Fichero pago diferencias Nominas 09-2025.xlsx"
click at [702, 543] on button "CONVERTIR FICHERO" at bounding box center [719, 548] width 138 height 32
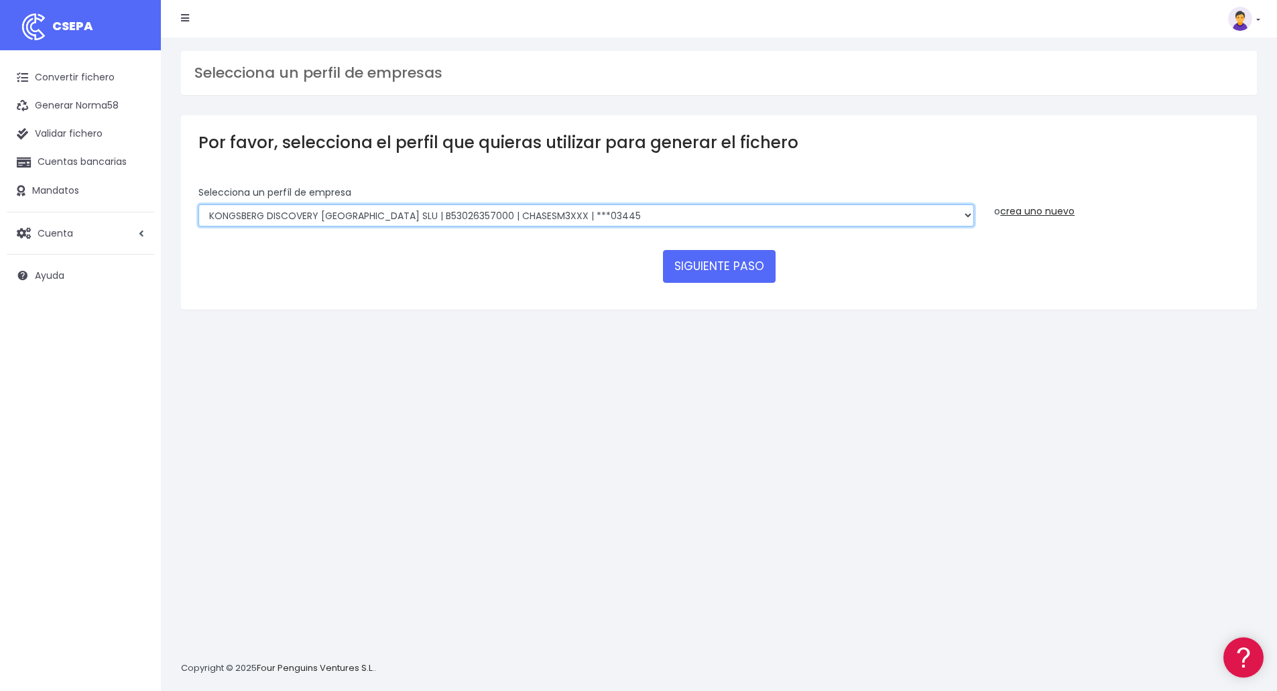
click at [528, 210] on select "Kongsberg Maritime GCS SLU | B13808605000 | CHASESM3XXX | ***03446 Kongsberg Ma…" at bounding box center [586, 215] width 776 height 23
click at [198, 204] on select "Kongsberg Maritime GCS SLU | B13808605000 | CHASESM3XXX | ***03446 Kongsberg Ma…" at bounding box center [586, 215] width 776 height 23
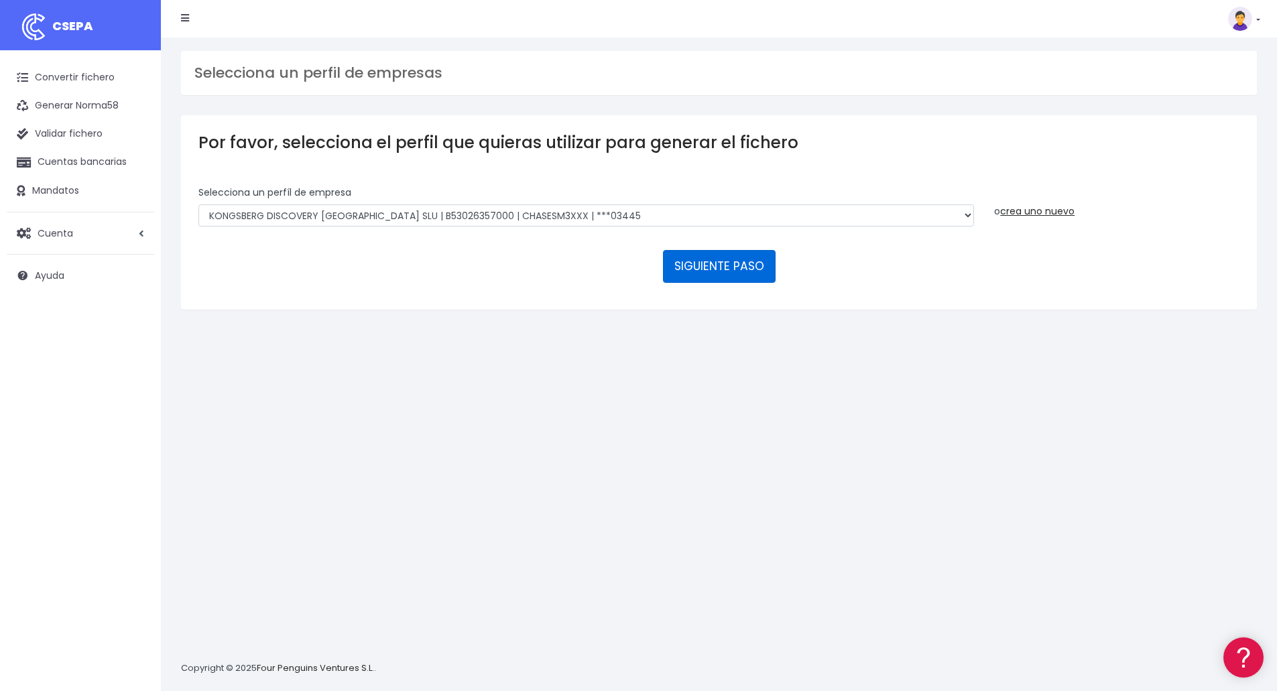
click at [717, 265] on button "SIGUIENTE PASO" at bounding box center [719, 266] width 113 height 32
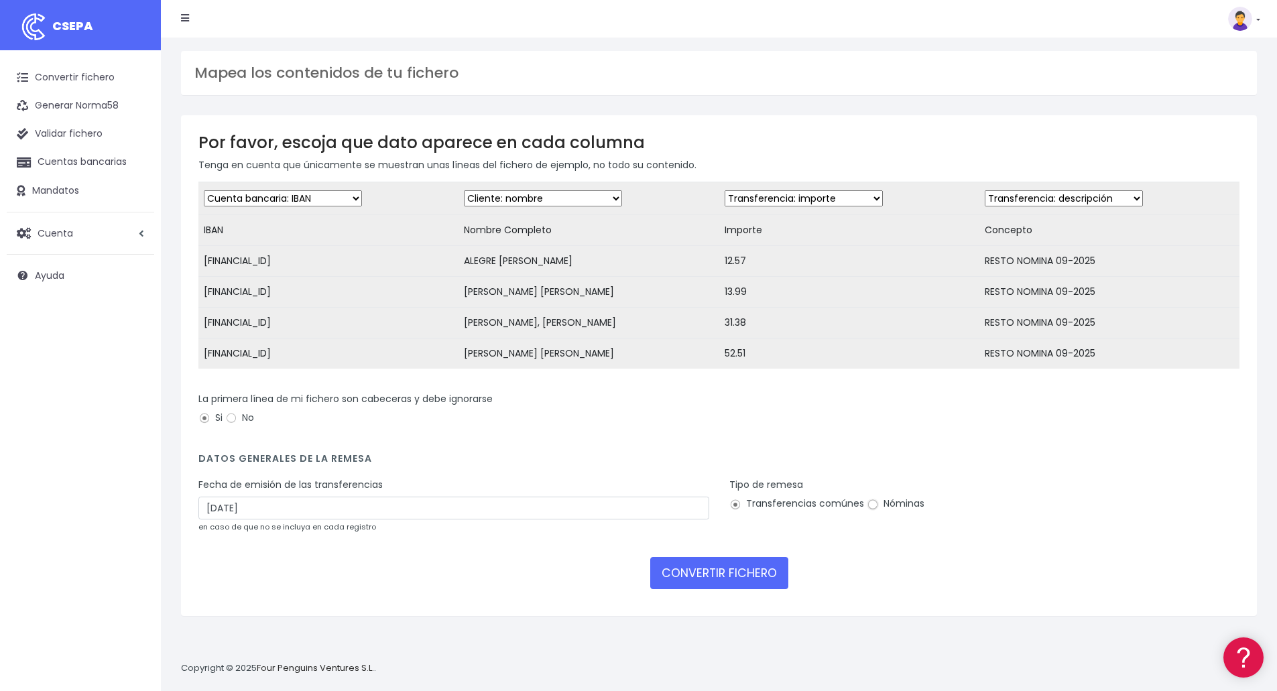
drag, startPoint x: 869, startPoint y: 517, endPoint x: 861, endPoint y: 532, distance: 16.2
click at [869, 511] on input "Nóminas" at bounding box center [873, 505] width 12 height 12
radio input "true"
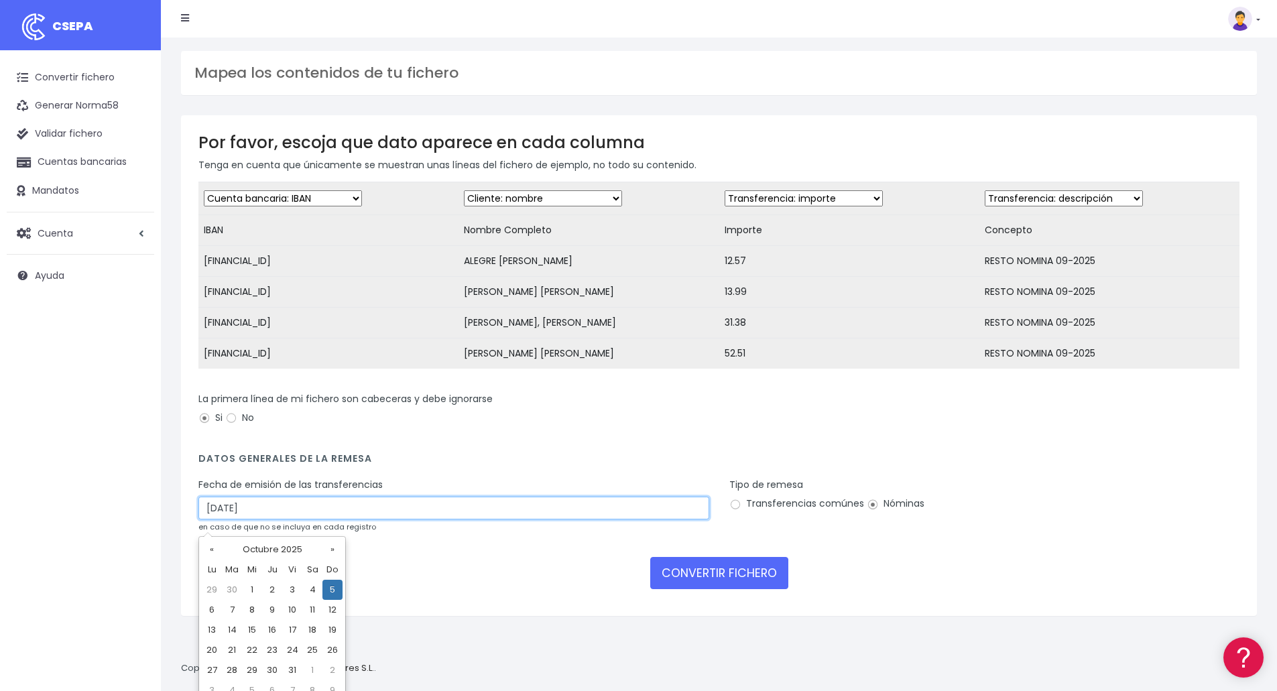
click at [324, 517] on input "05/10/2025" at bounding box center [453, 508] width 511 height 23
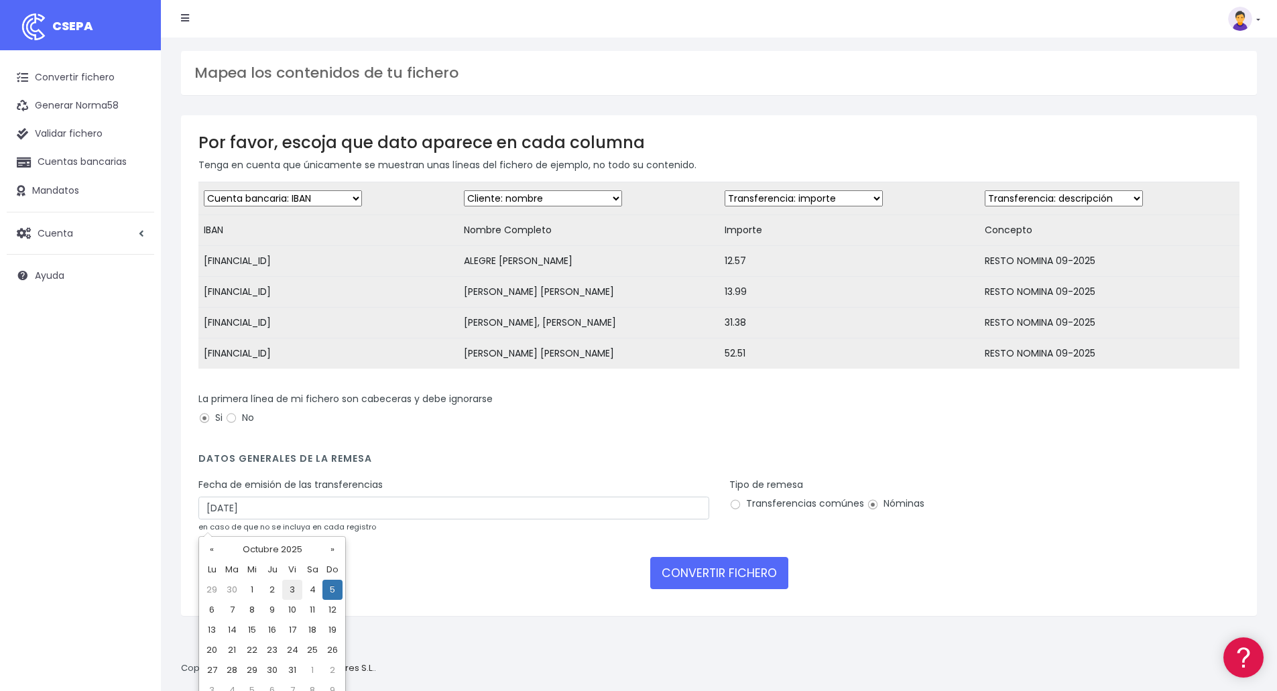
click at [299, 589] on td "3" at bounding box center [292, 590] width 20 height 20
type input "03/10/2025"
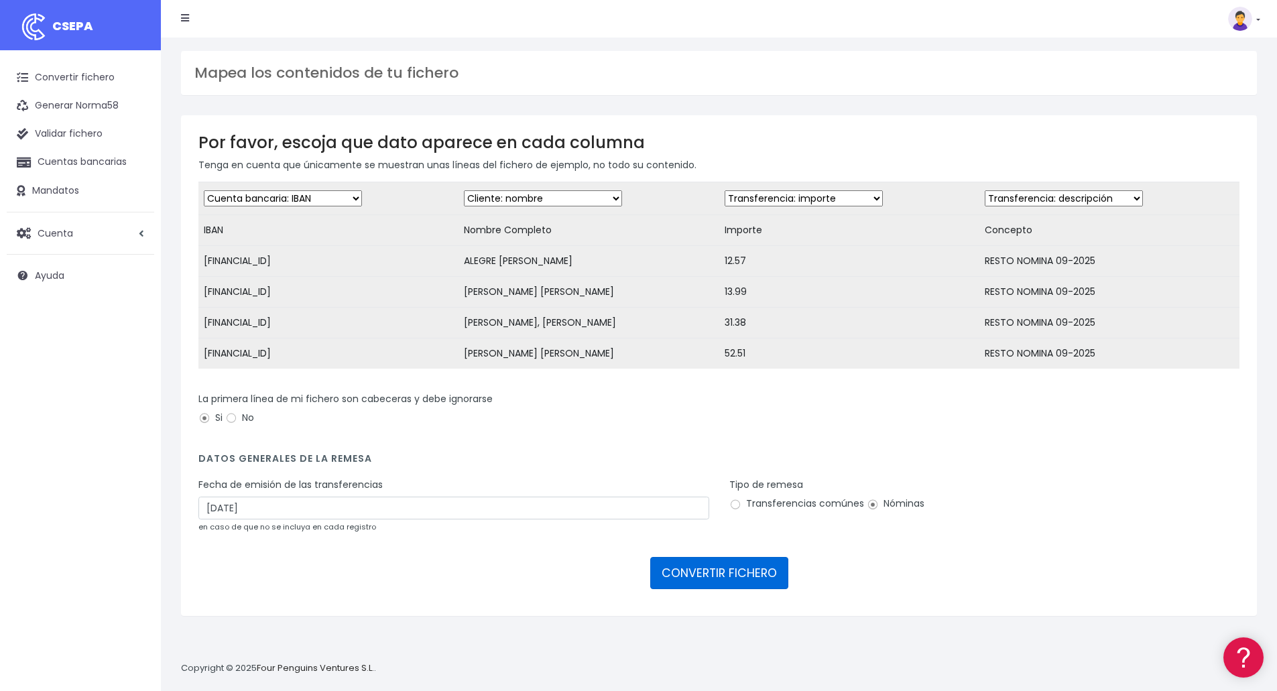
click at [702, 586] on button "CONVERTIR FICHERO" at bounding box center [719, 573] width 138 height 32
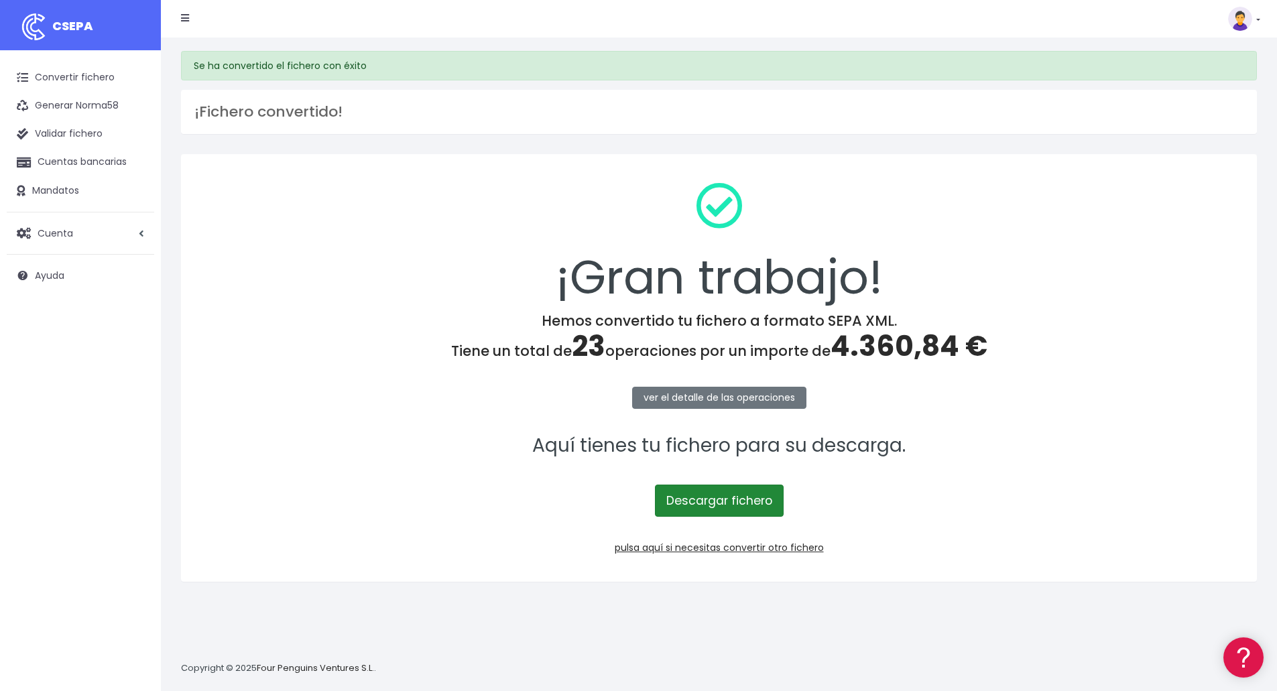
click at [729, 497] on link "Descargar fichero" at bounding box center [719, 501] width 129 height 32
